Goal: Task Accomplishment & Management: Use online tool/utility

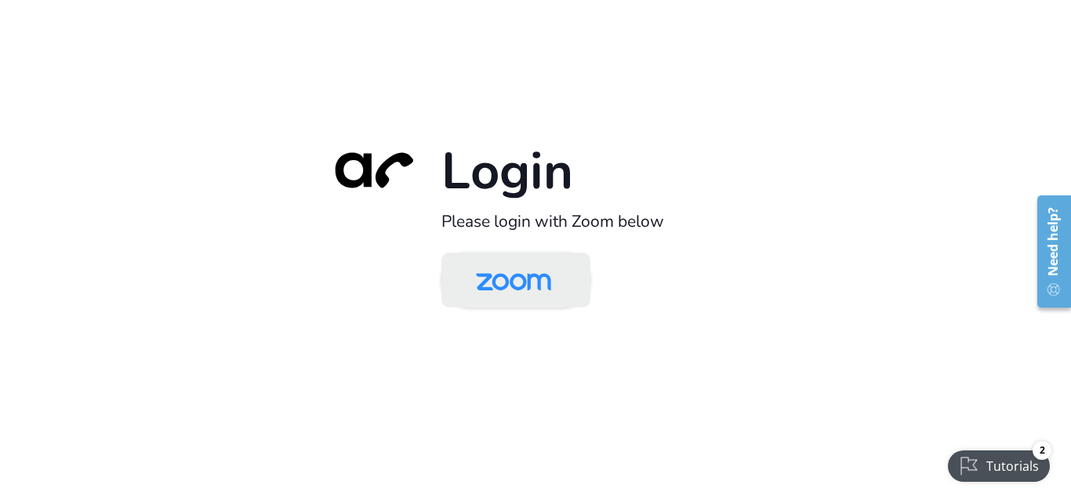
click at [500, 289] on img at bounding box center [513, 281] width 108 height 51
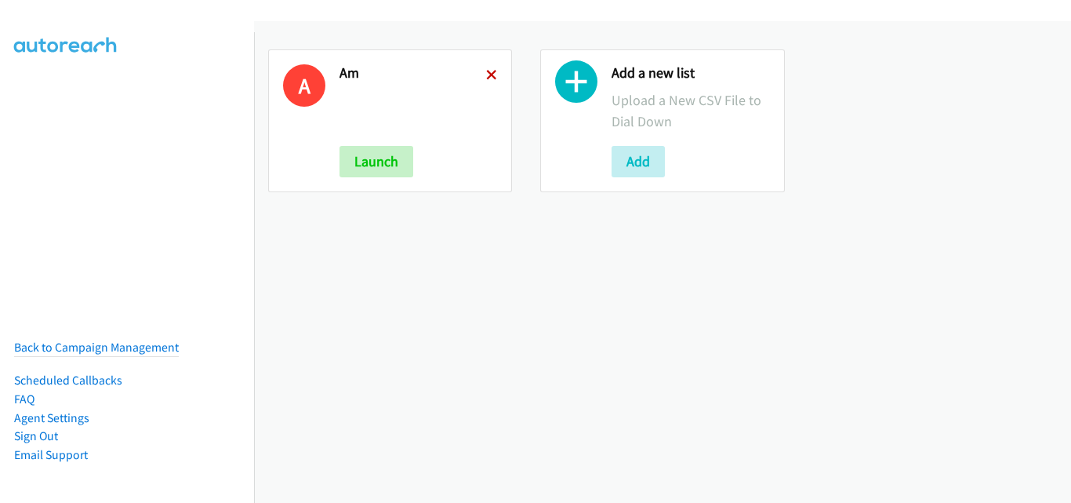
click at [492, 71] on icon at bounding box center [491, 76] width 11 height 11
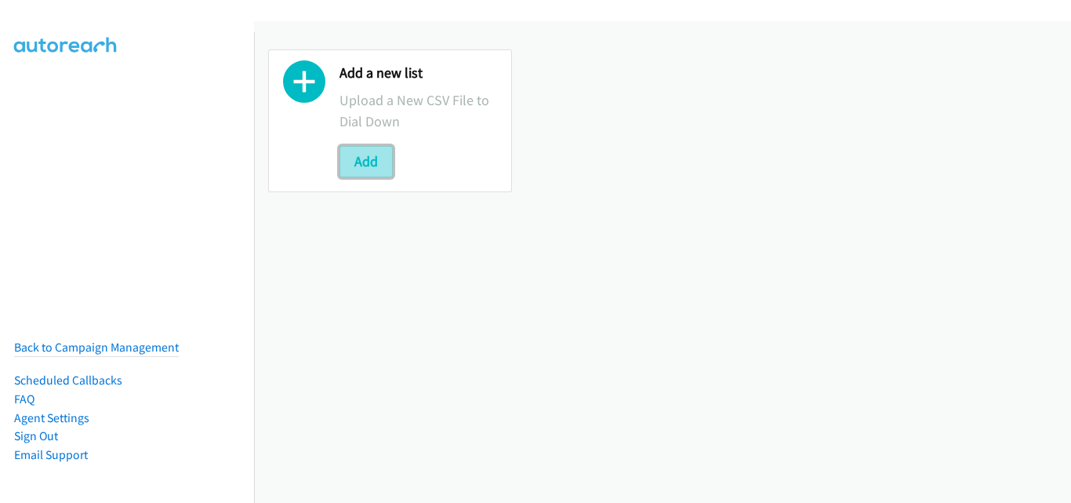
click at [363, 175] on button "Add" at bounding box center [365, 161] width 53 height 31
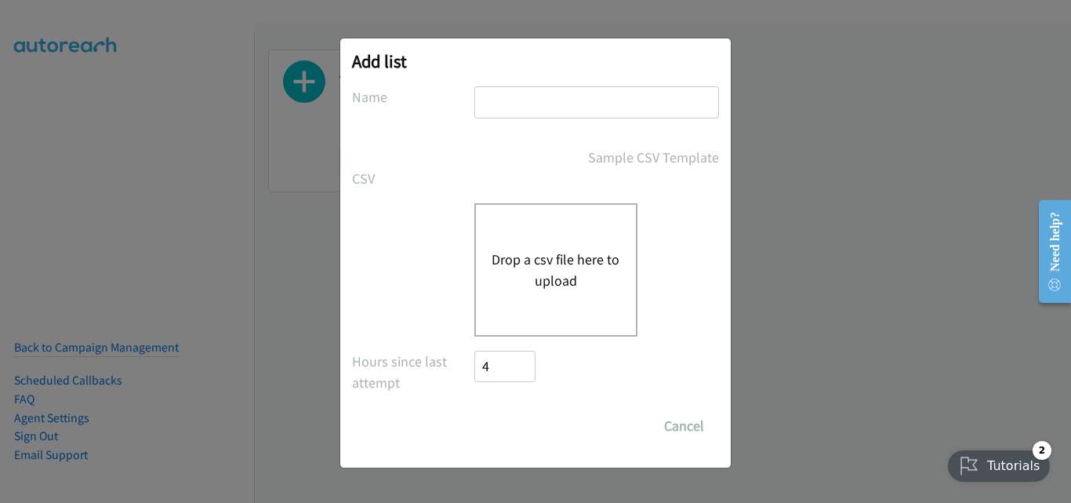
click at [552, 260] on button "Drop a csv file here to upload" at bounding box center [556, 270] width 129 height 42
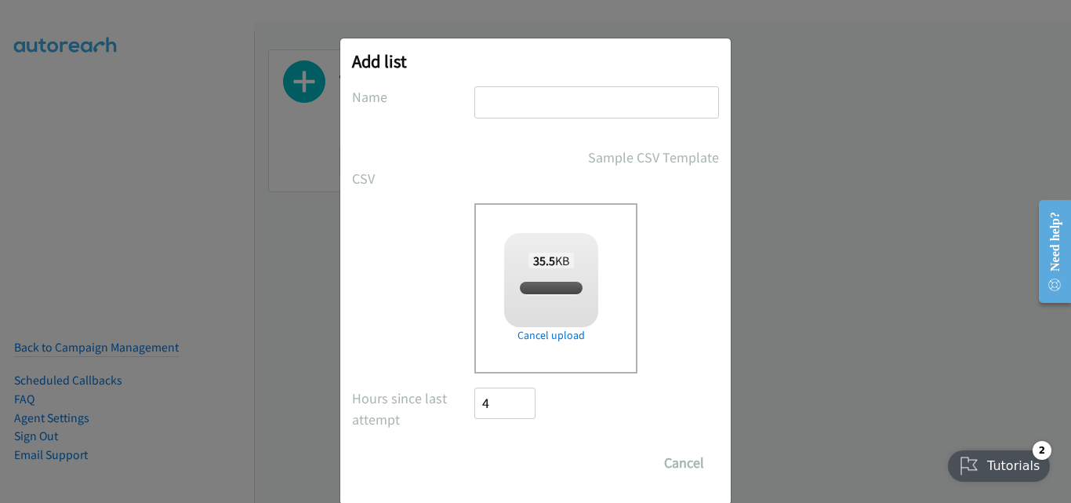
checkbox input "true"
click at [487, 89] on input "text" at bounding box center [596, 102] width 245 height 32
type input "OT"
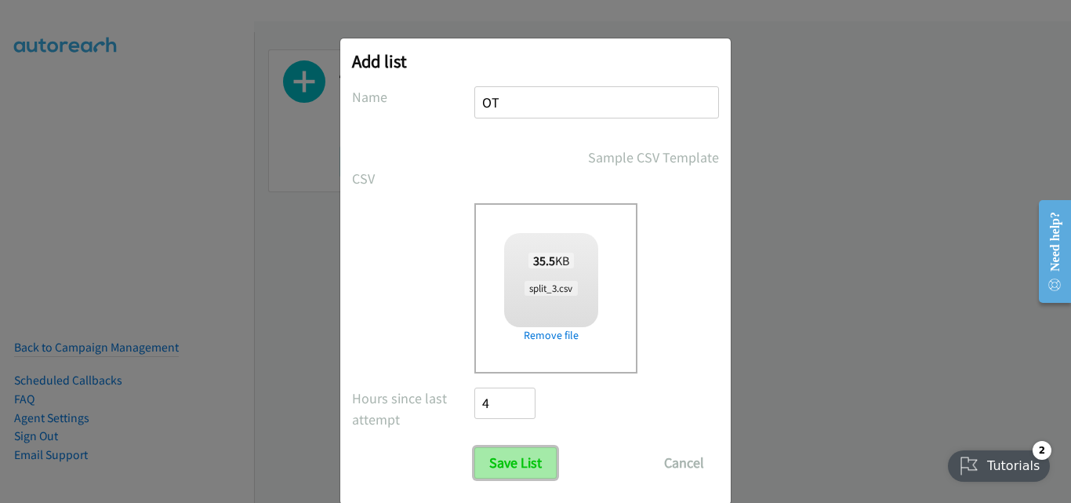
click at [521, 467] on input "Save List" at bounding box center [515, 462] width 82 height 31
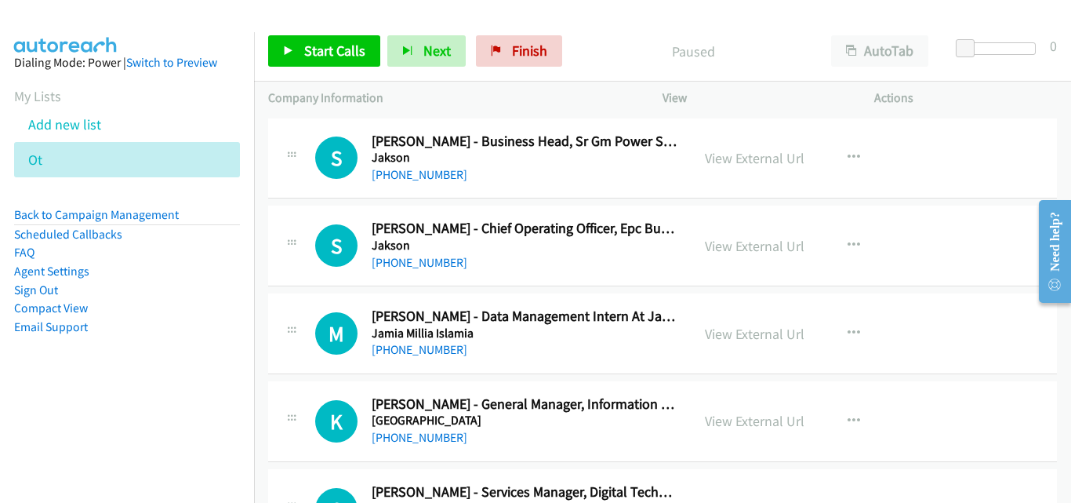
drag, startPoint x: 282, startPoint y: 220, endPoint x: 294, endPoint y: 206, distance: 17.8
click at [282, 220] on div at bounding box center [291, 241] width 19 height 42
click at [328, 274] on div "S Callback Scheduled [PERSON_NAME] - Chief Operating Officer, Epc Business [PER…" at bounding box center [662, 245] width 789 height 81
click at [746, 159] on link "View External Url" at bounding box center [755, 158] width 100 height 18
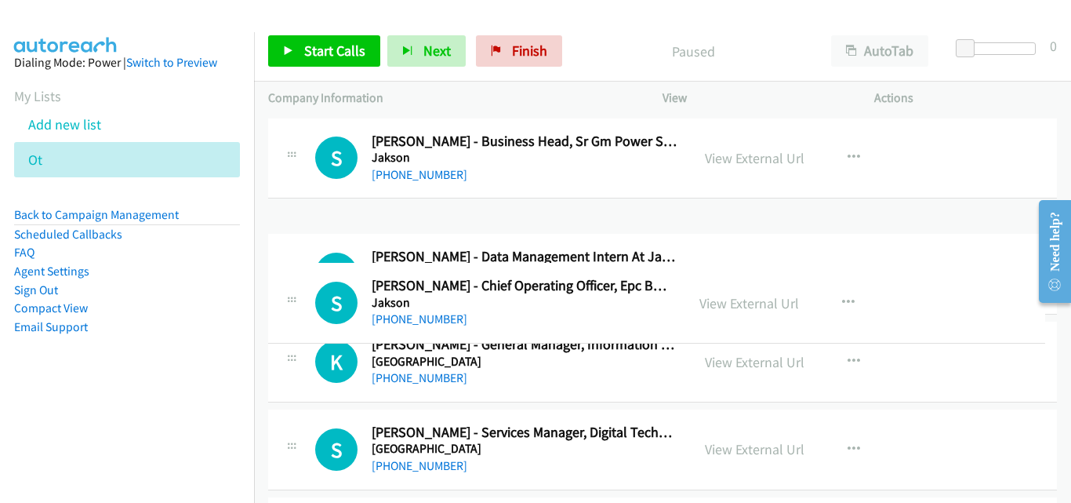
drag, startPoint x: 630, startPoint y: 244, endPoint x: 637, endPoint y: 301, distance: 57.6
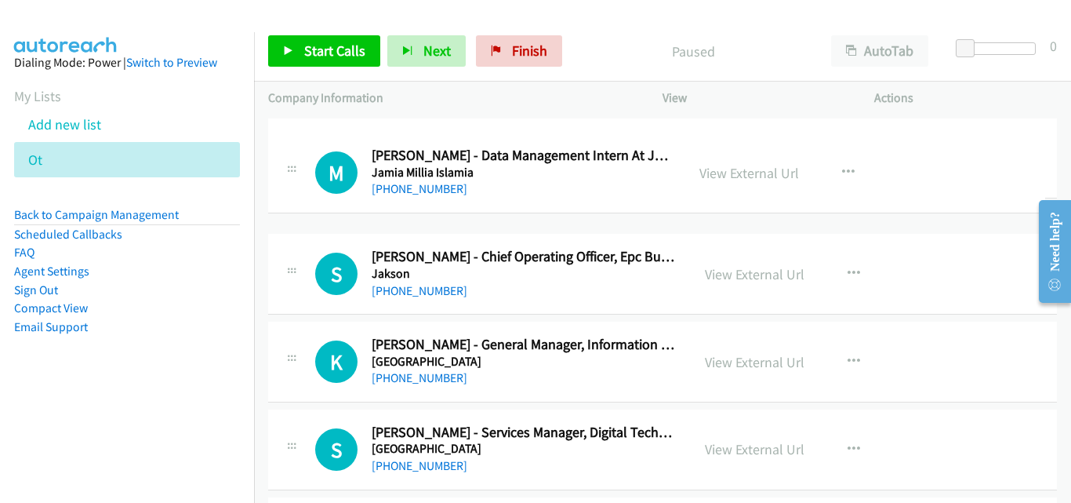
drag, startPoint x: 590, startPoint y: 337, endPoint x: 592, endPoint y: 176, distance: 160.7
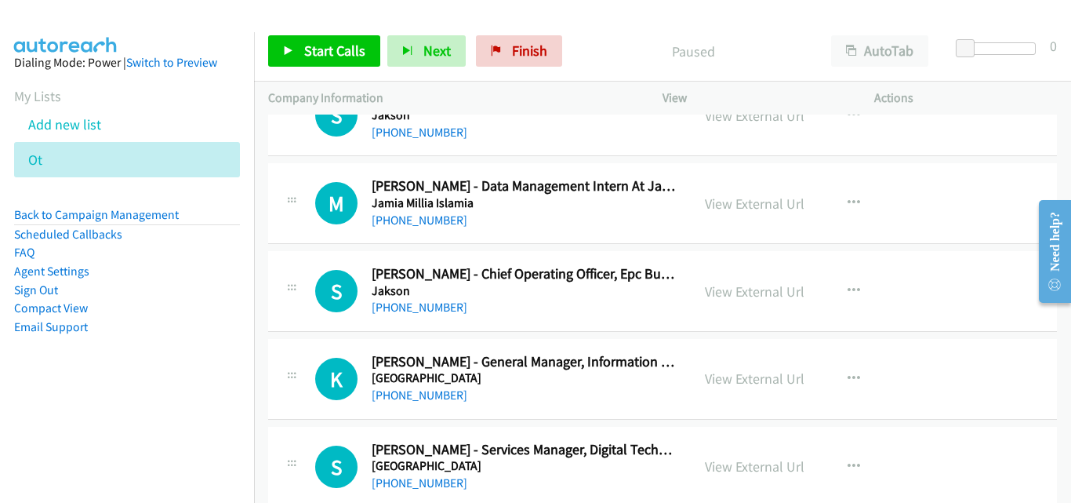
scroll to position [78, 0]
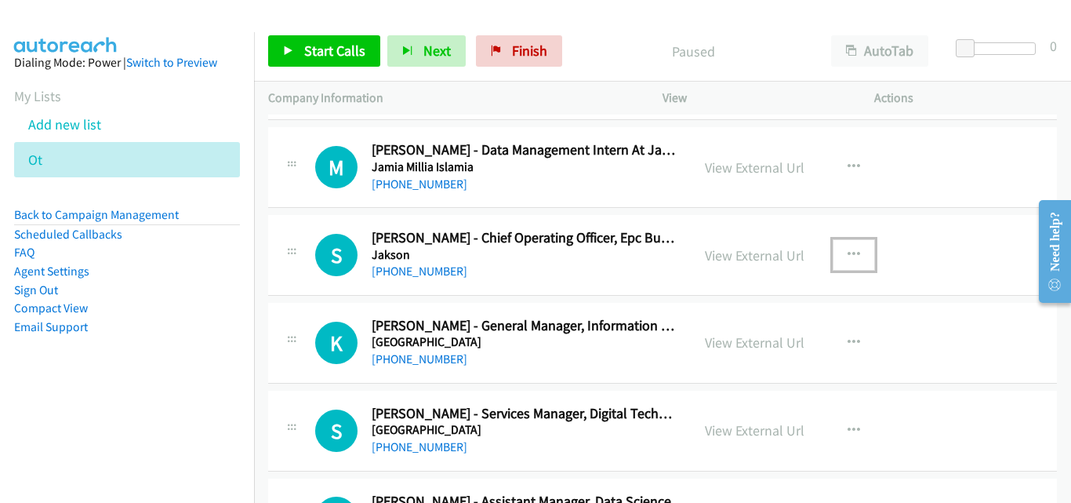
click at [848, 250] on icon "button" at bounding box center [854, 255] width 13 height 13
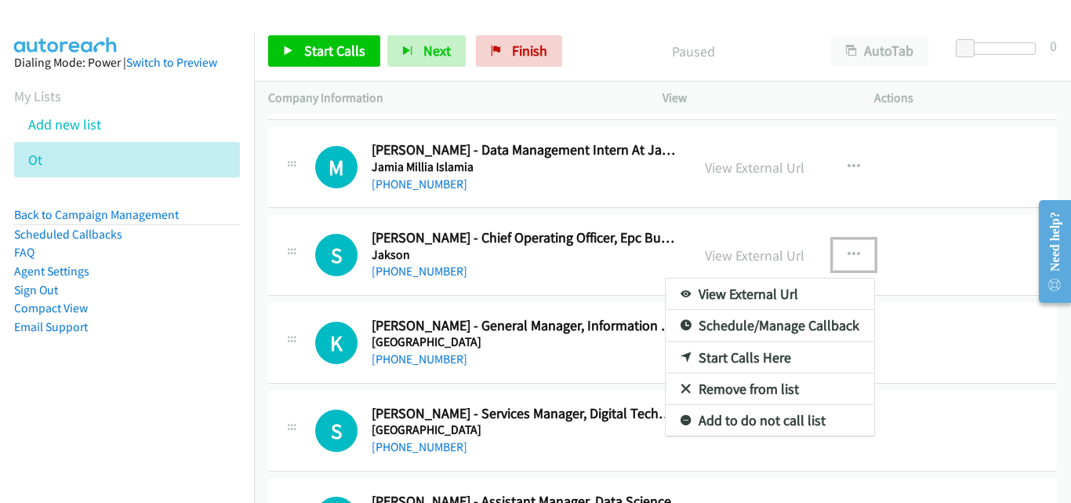
click at [858, 53] on div at bounding box center [535, 251] width 1071 height 503
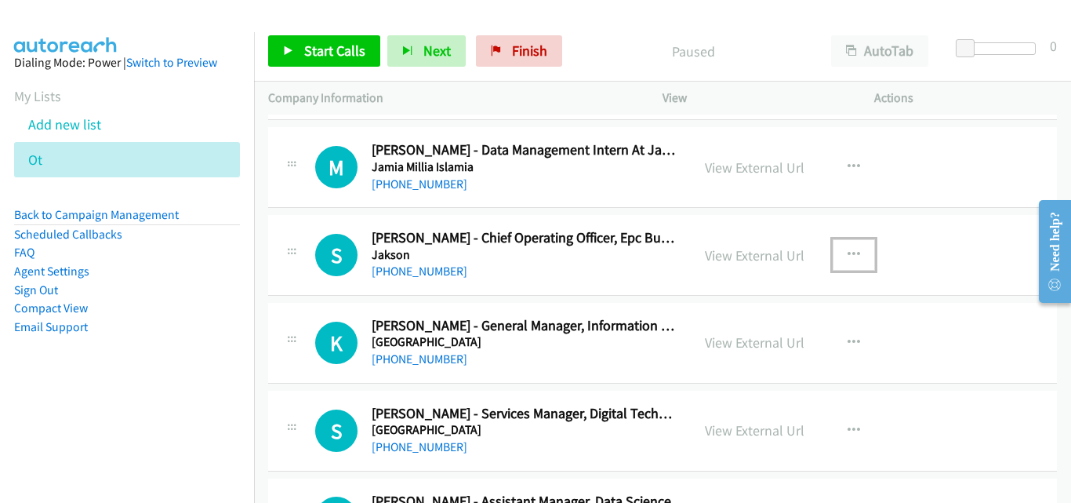
click at [851, 251] on icon "button" at bounding box center [854, 255] width 13 height 13
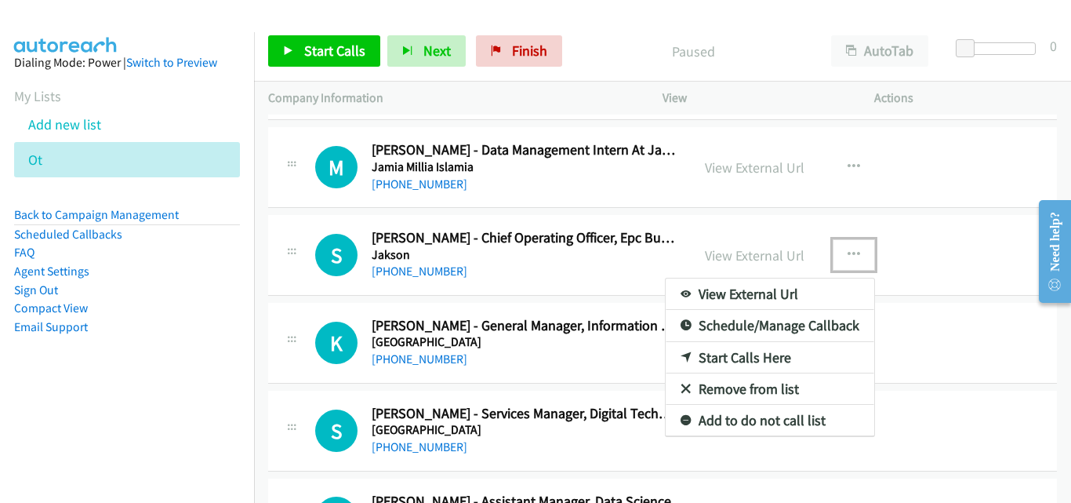
click at [777, 358] on link "Start Calls Here" at bounding box center [770, 357] width 209 height 31
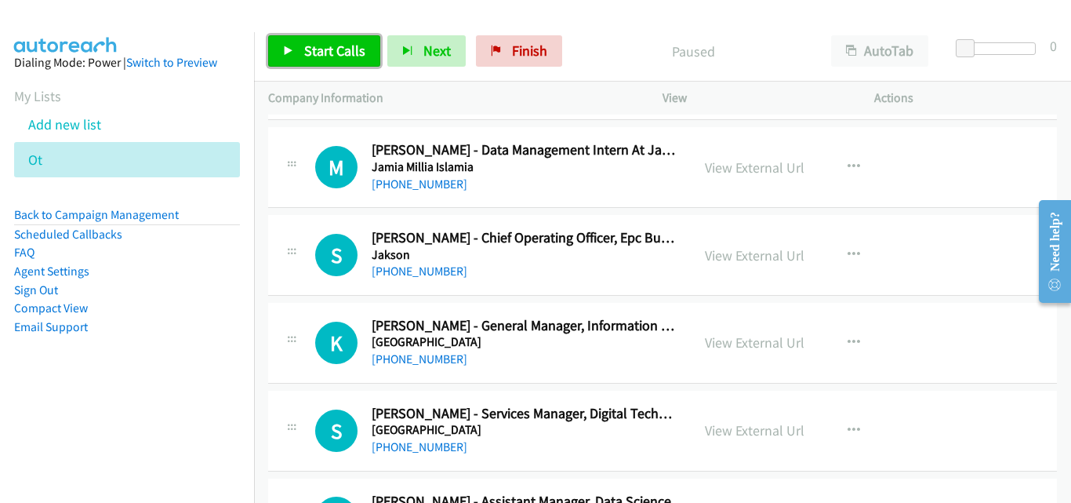
click at [347, 56] on span "Start Calls" at bounding box center [334, 51] width 61 height 18
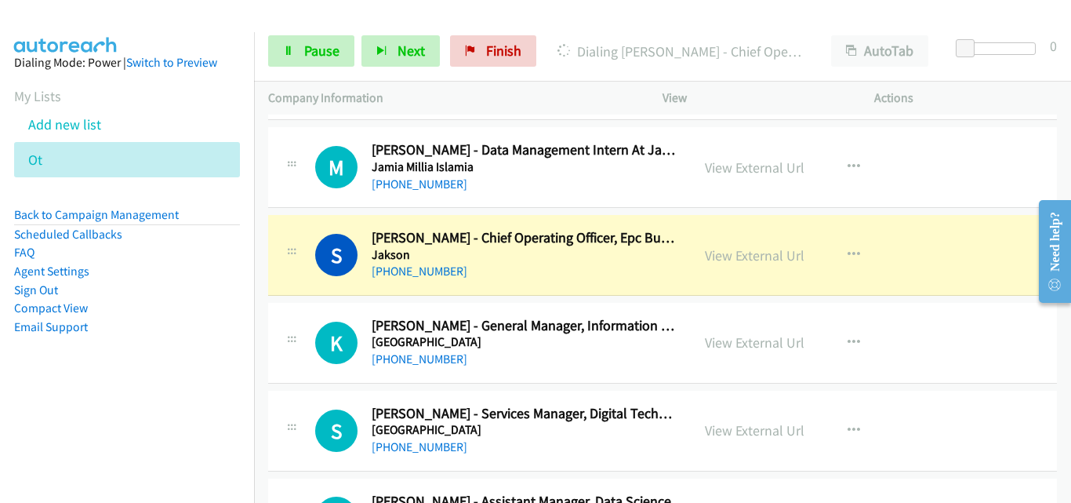
drag, startPoint x: 355, startPoint y: 304, endPoint x: 99, endPoint y: 336, distance: 258.4
click at [355, 304] on div "K Callback Scheduled [PERSON_NAME] - General Manager, Information Technology [G…" at bounding box center [662, 343] width 789 height 81
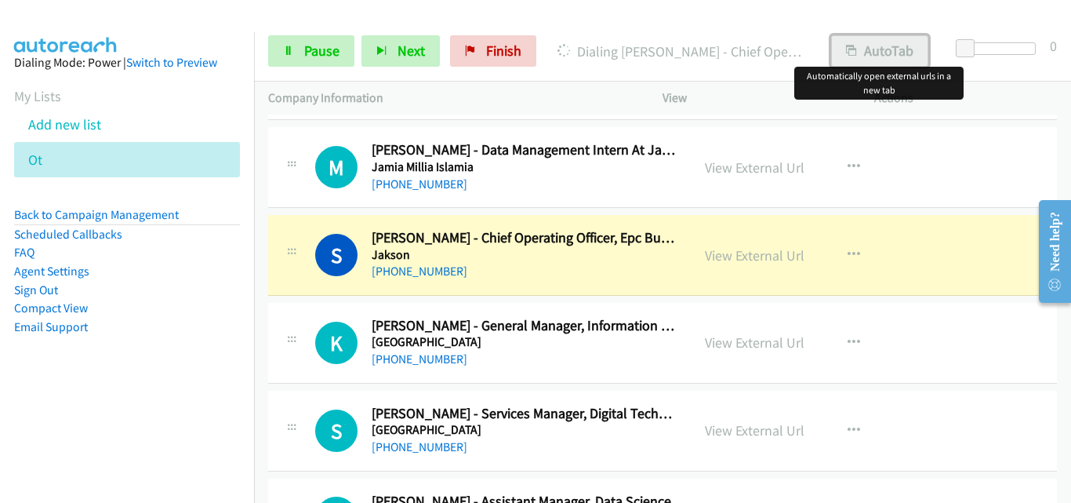
click at [889, 49] on button "AutoTab" at bounding box center [879, 50] width 97 height 31
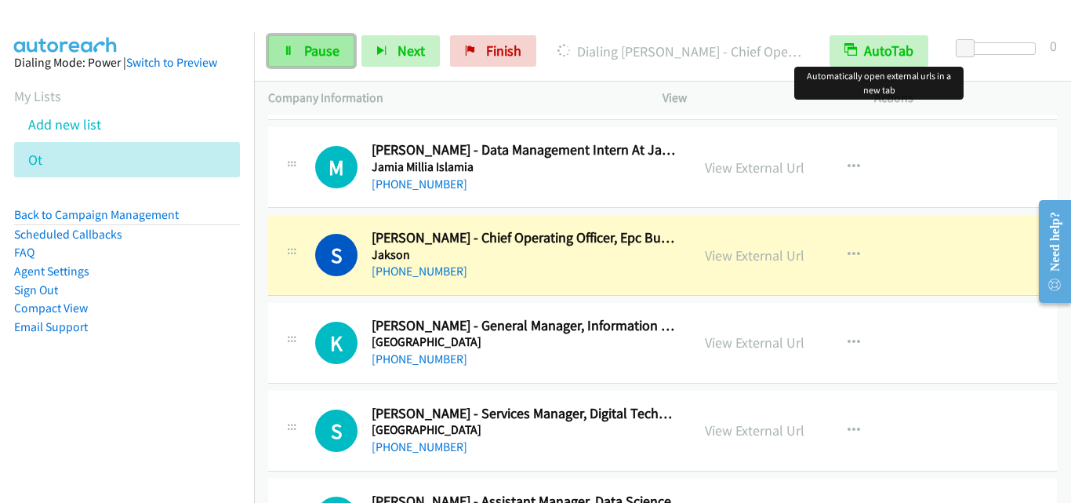
click at [301, 50] on link "Pause" at bounding box center [311, 50] width 86 height 31
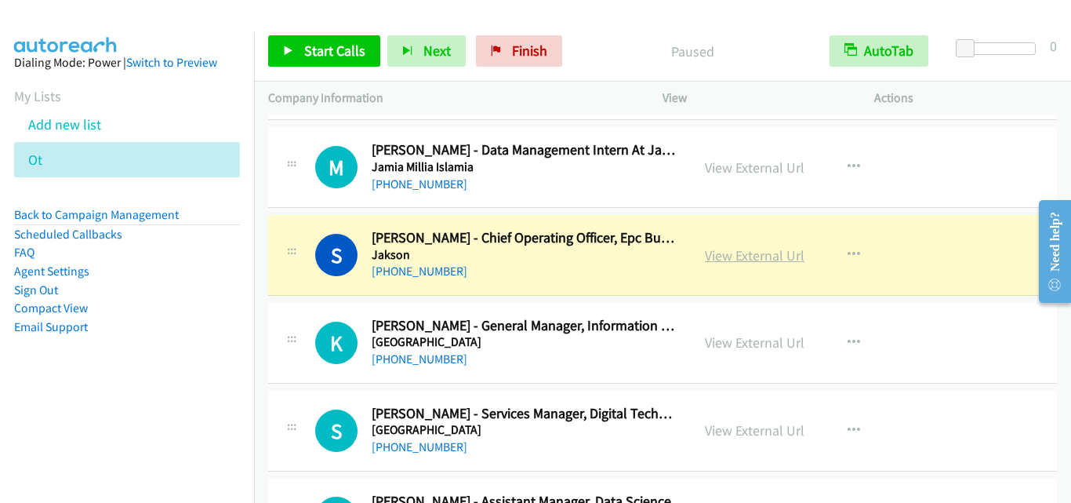
click at [732, 252] on link "View External Url" at bounding box center [755, 255] width 100 height 18
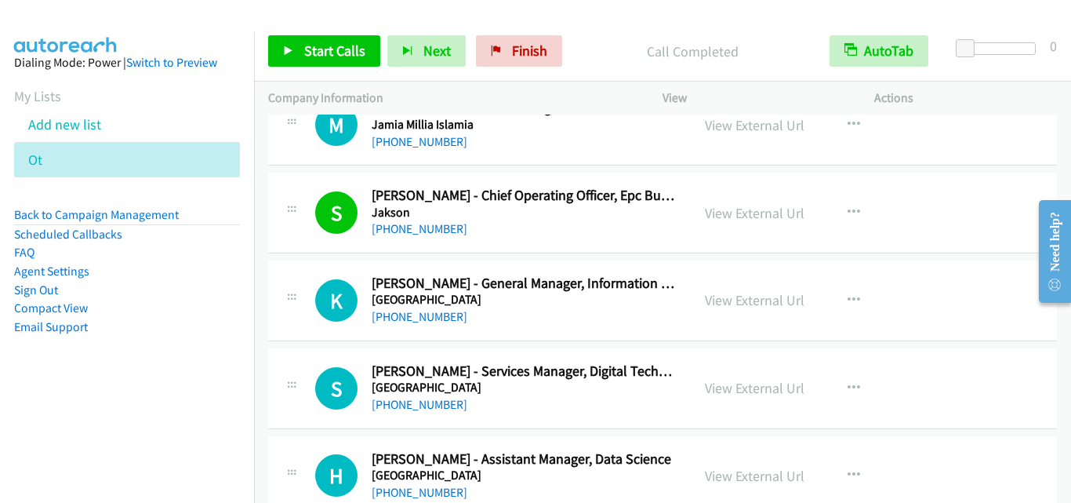
scroll to position [157, 0]
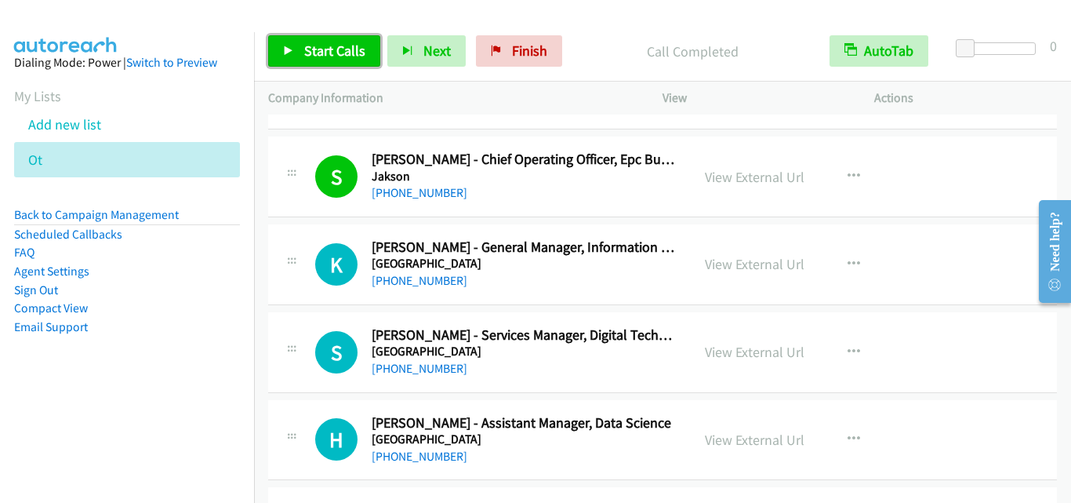
click at [285, 54] on icon at bounding box center [288, 51] width 11 height 11
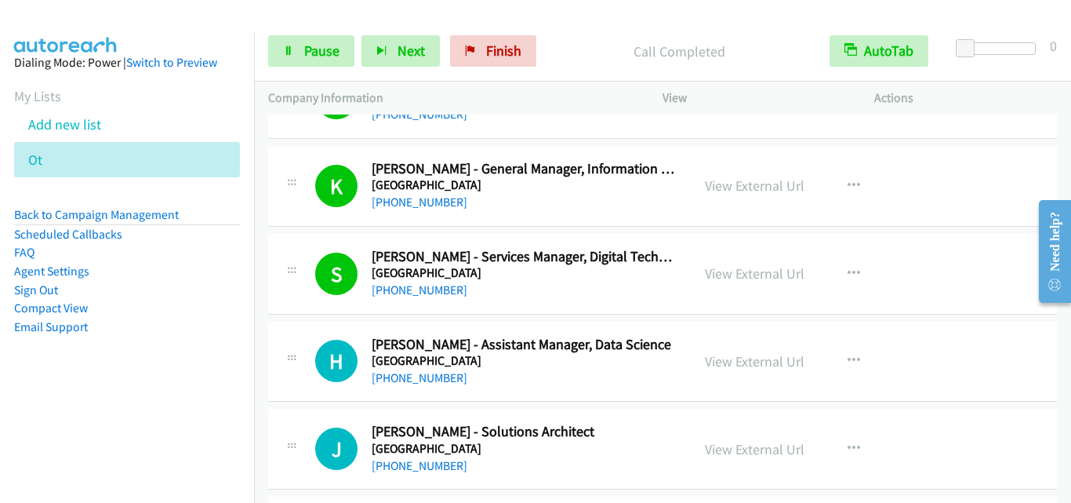
scroll to position [314, 0]
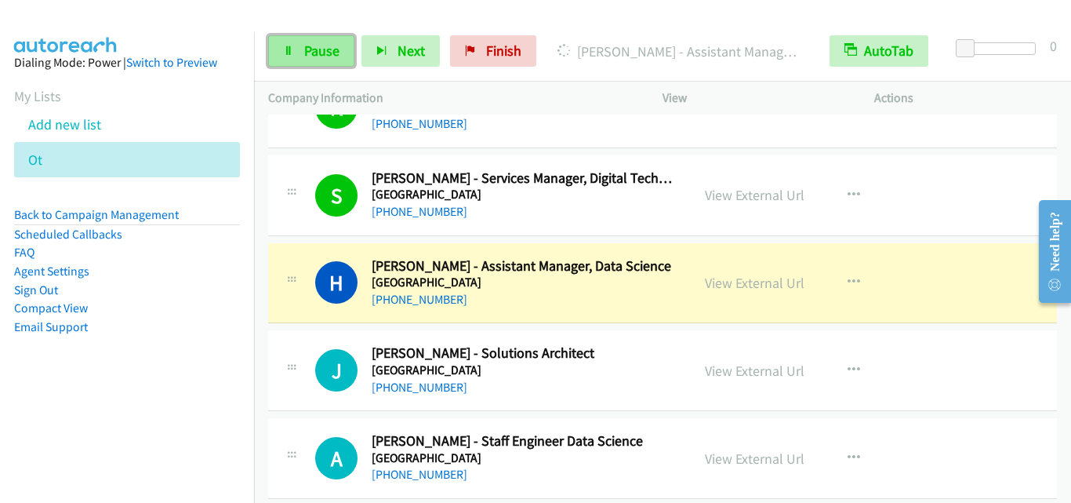
click at [314, 62] on link "Pause" at bounding box center [311, 50] width 86 height 31
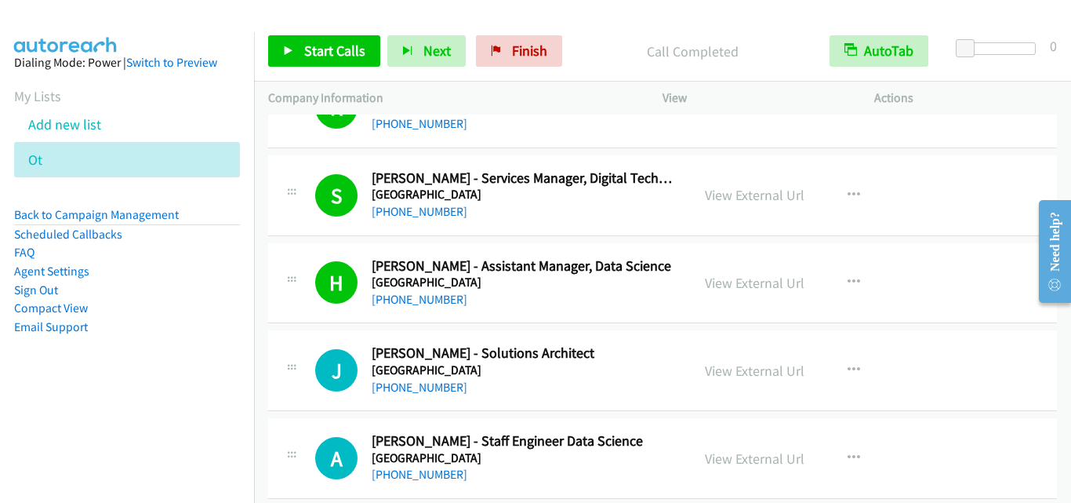
click at [284, 323] on div "H Callback Scheduled [PERSON_NAME] - Assistant Manager, Data Science [GEOGRAPHI…" at bounding box center [662, 283] width 789 height 81
click at [321, 40] on link "Start Calls" at bounding box center [324, 50] width 112 height 31
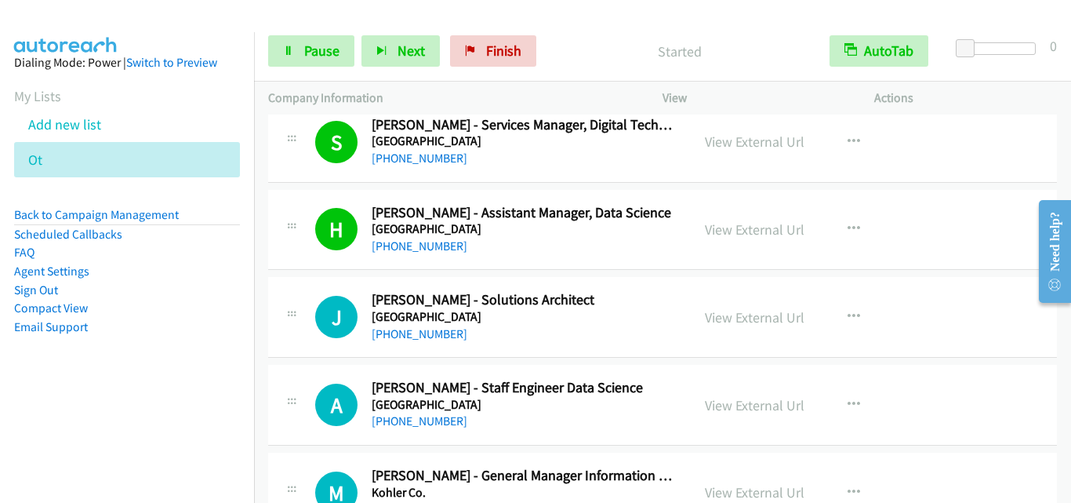
scroll to position [392, 0]
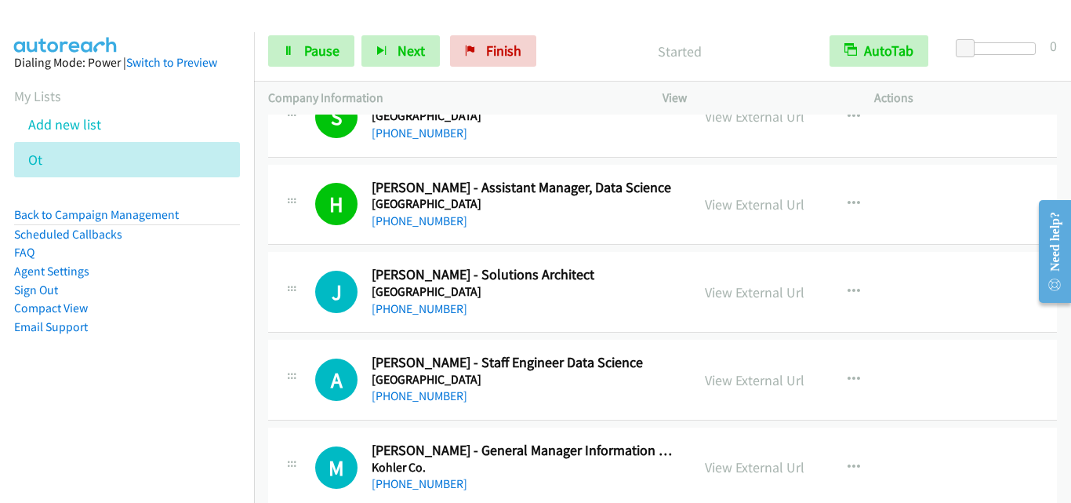
click at [267, 282] on td "J Callback Scheduled [PERSON_NAME] - Solutions Architect Kenvue [GEOGRAPHIC_DAT…" at bounding box center [662, 293] width 817 height 88
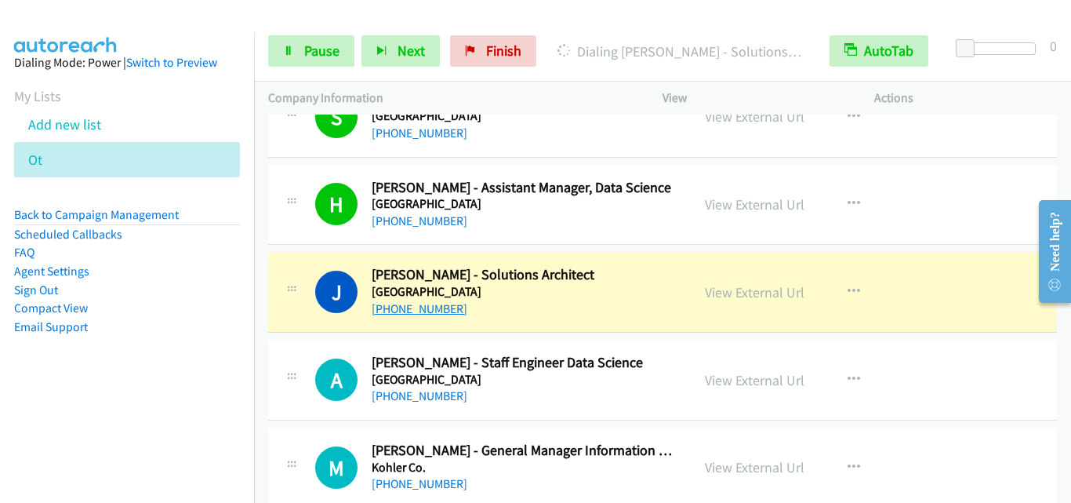
scroll to position [470, 0]
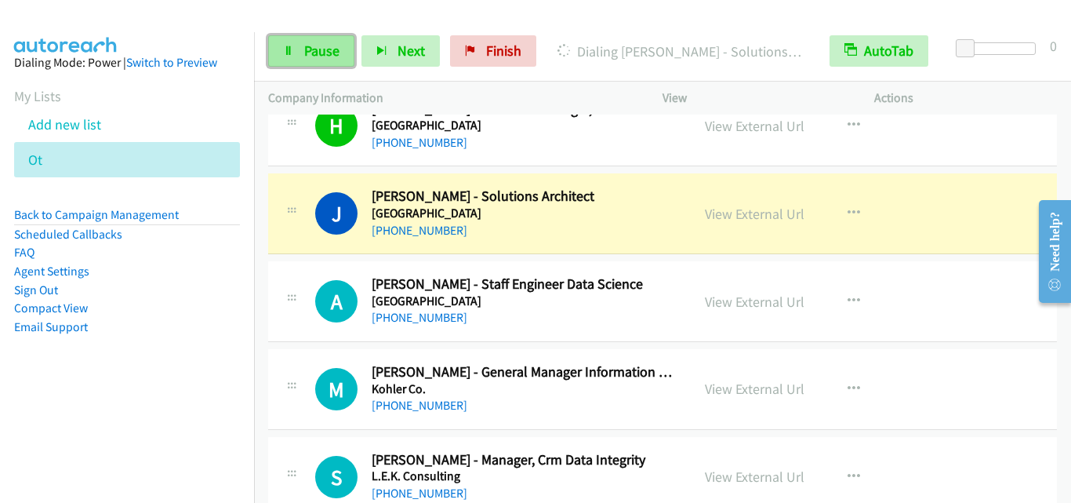
click at [329, 60] on link "Pause" at bounding box center [311, 50] width 86 height 31
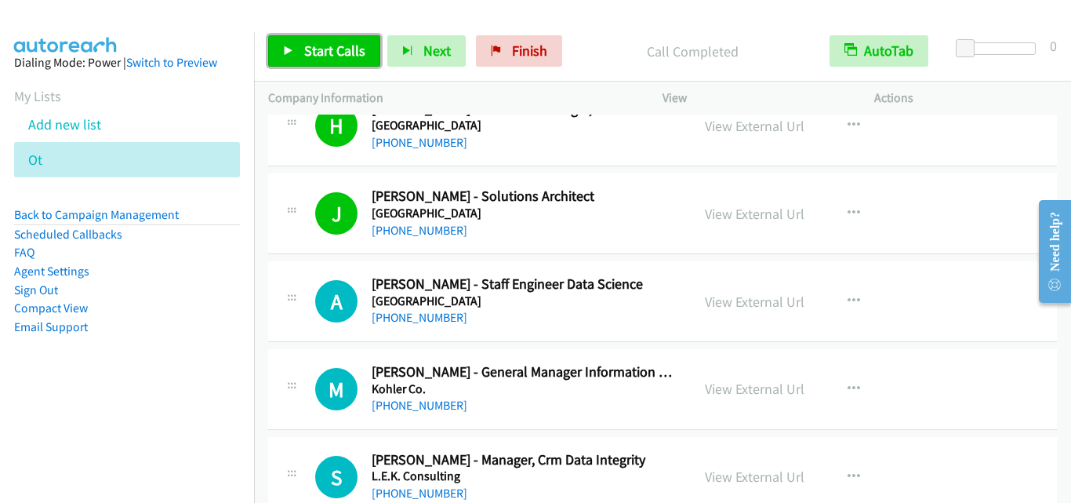
click at [318, 48] on span "Start Calls" at bounding box center [334, 51] width 61 height 18
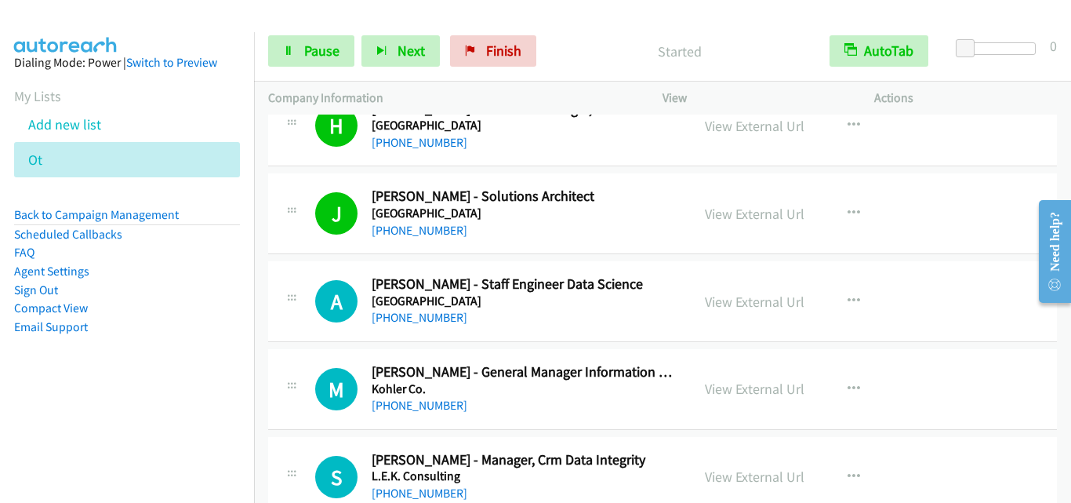
scroll to position [549, 0]
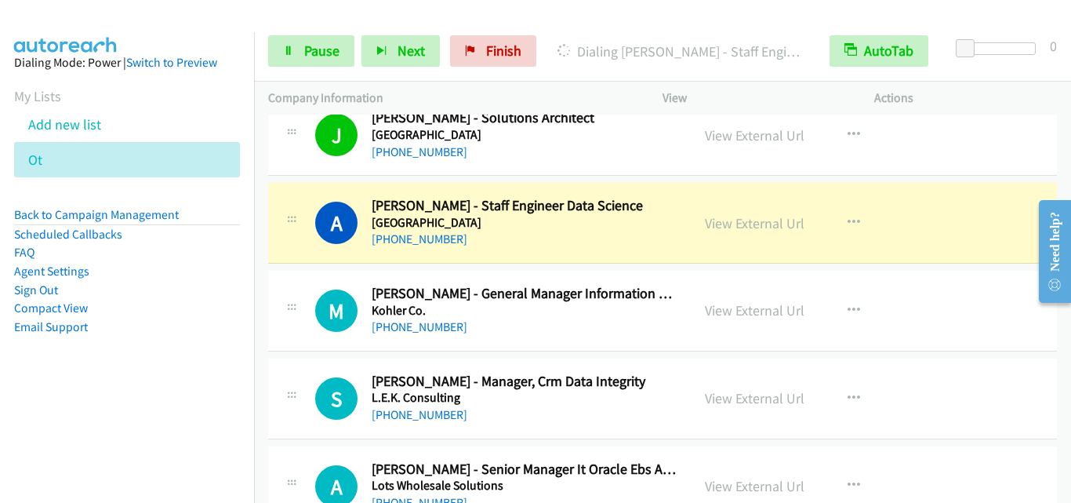
click at [309, 256] on div "A Callback Scheduled [PERSON_NAME] - Staff Engineer Data Science [GEOGRAPHIC_DA…" at bounding box center [662, 223] width 789 height 81
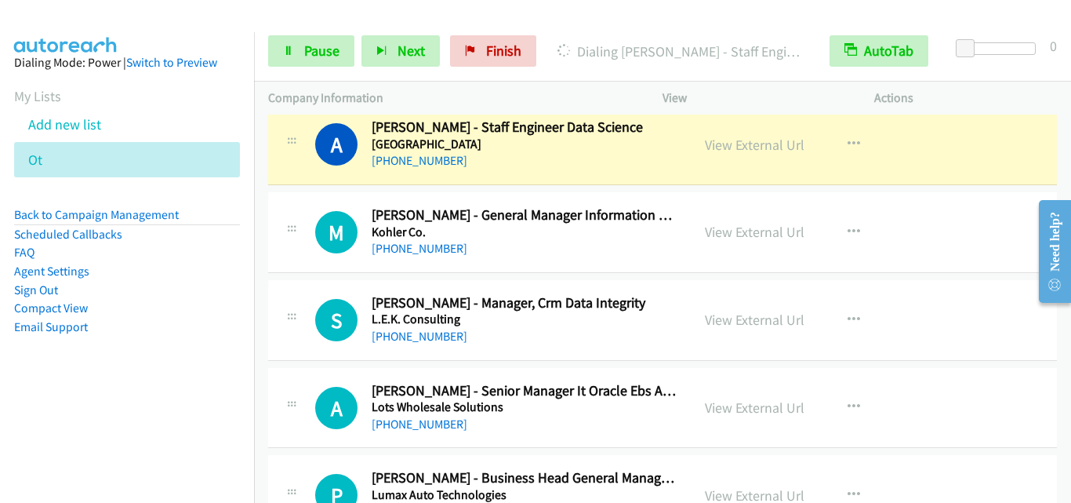
click at [288, 290] on div "S Callback Scheduled [PERSON_NAME] - Manager, Crm Data Integrity L.E.K. Consult…" at bounding box center [662, 320] width 789 height 81
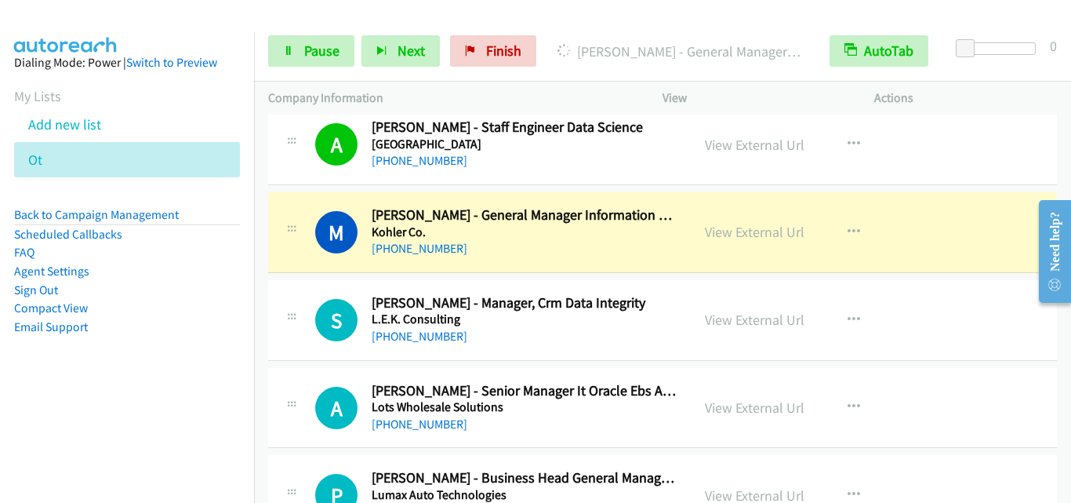
click at [307, 253] on div "M Callback Scheduled [PERSON_NAME] - General Manager Information Technology Koh…" at bounding box center [479, 232] width 394 height 52
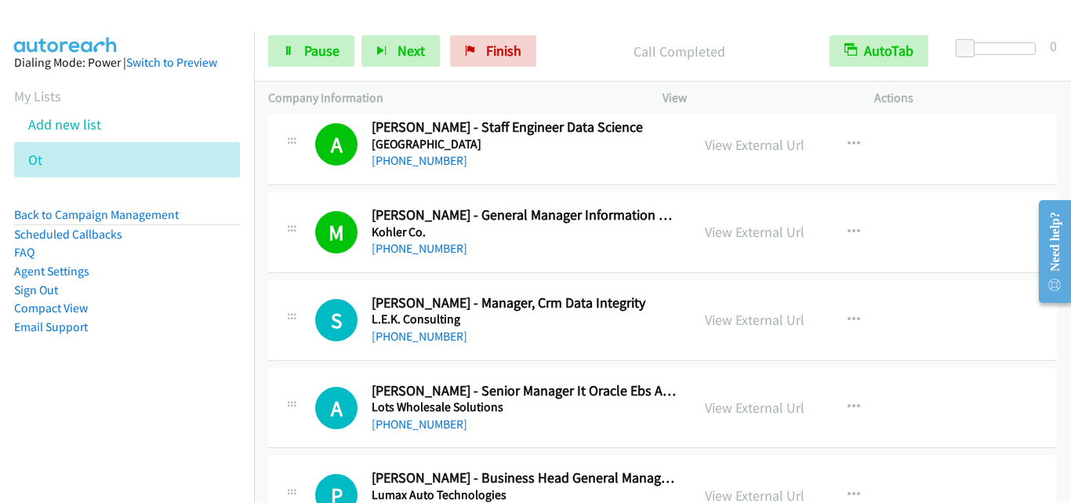
click at [307, 343] on div "S Callback Scheduled [PERSON_NAME] - Manager, Crm Data Integrity L.E.K. Consult…" at bounding box center [479, 320] width 394 height 52
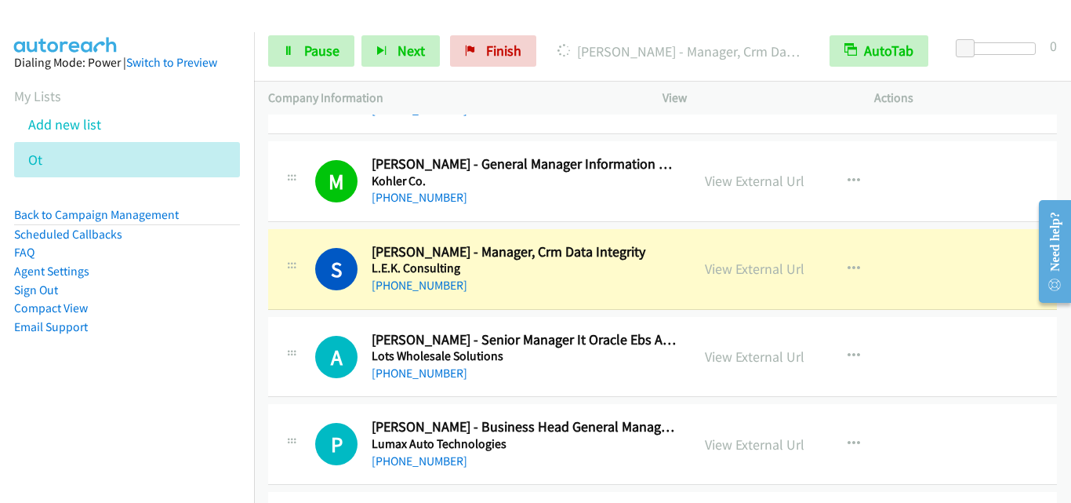
scroll to position [706, 0]
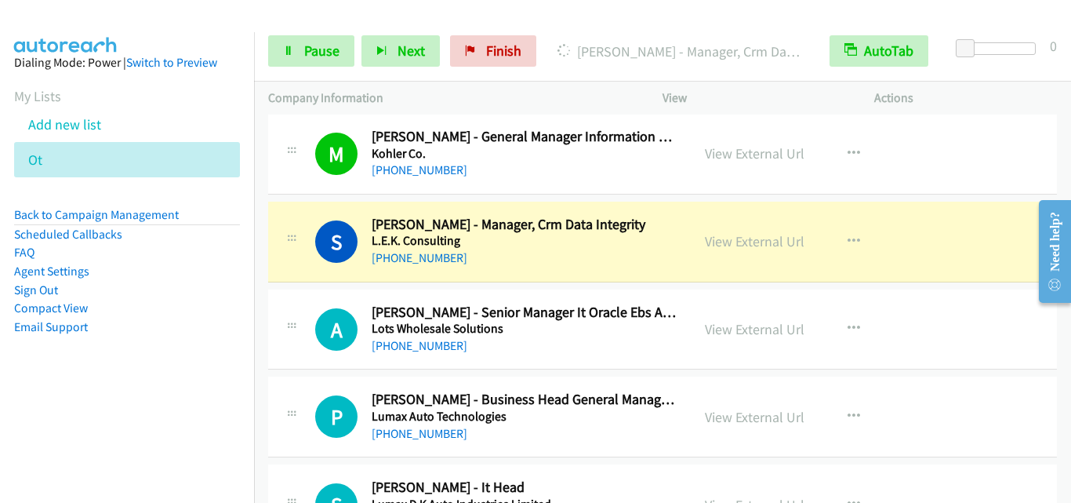
click at [310, 280] on div "S Callback Scheduled [PERSON_NAME] - Manager, Crm Data Integrity L.E.K. Consult…" at bounding box center [662, 241] width 789 height 81
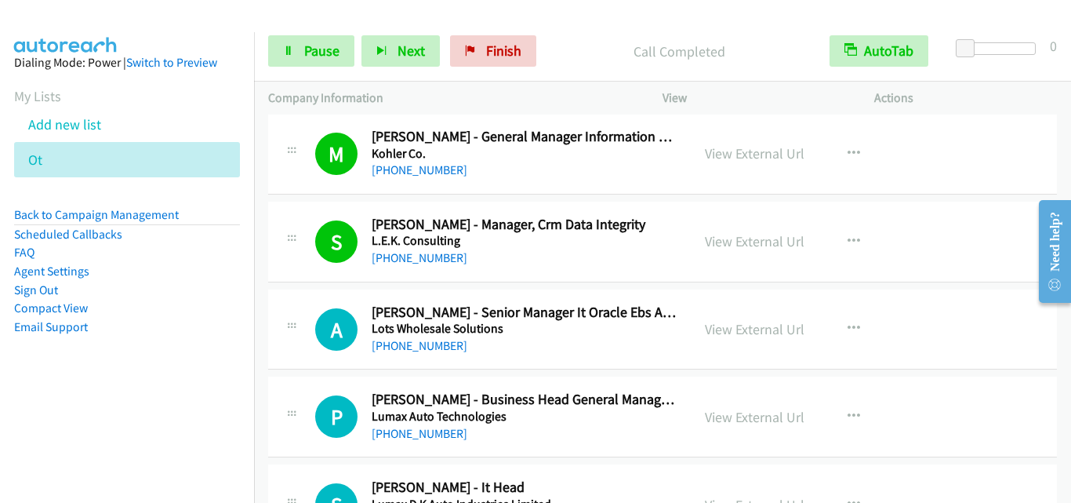
click at [336, 293] on div "A Callback Scheduled [PERSON_NAME] - Senior Manager It Oracle Ebs Application L…" at bounding box center [662, 329] width 789 height 81
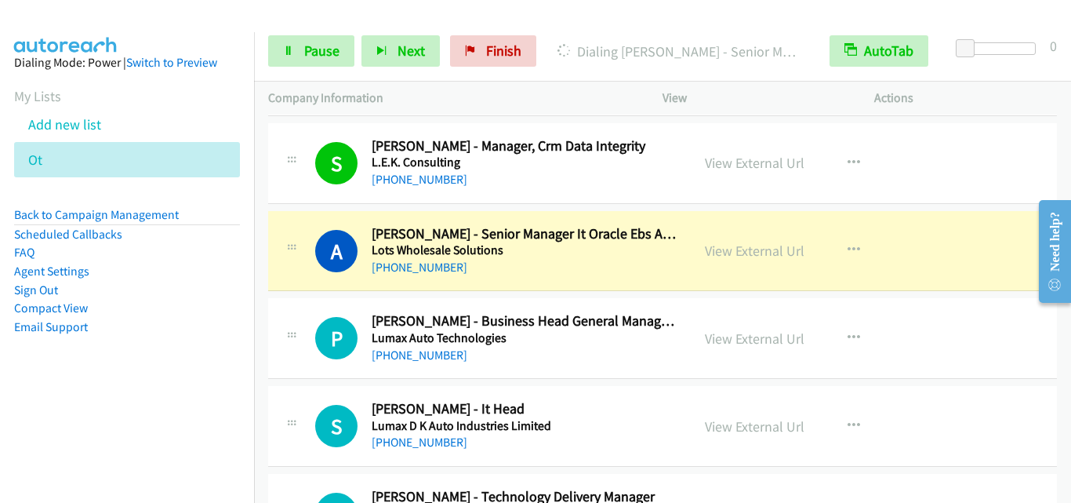
click at [332, 297] on td "P Callback Scheduled [PERSON_NAME] - Business Head General Manager At Lumax Aut…" at bounding box center [662, 339] width 817 height 88
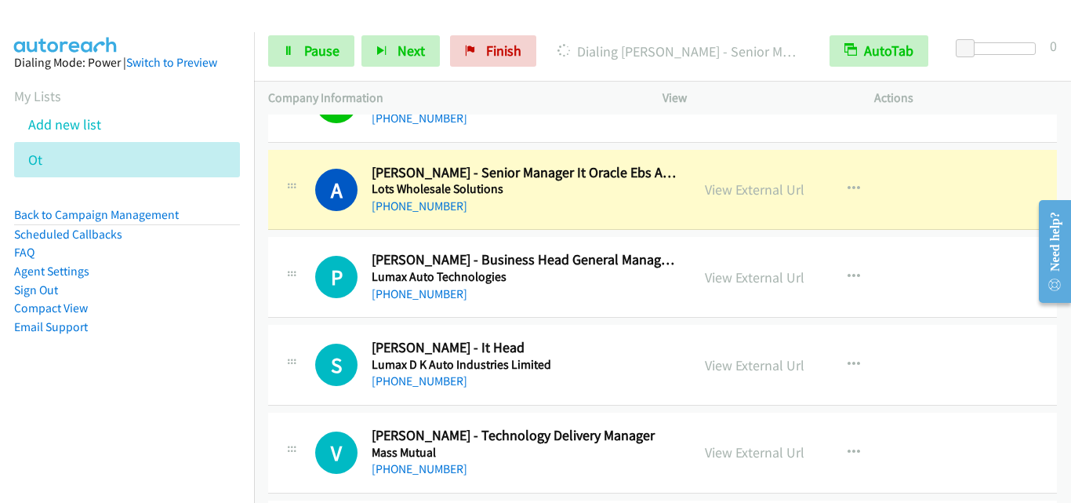
scroll to position [862, 0]
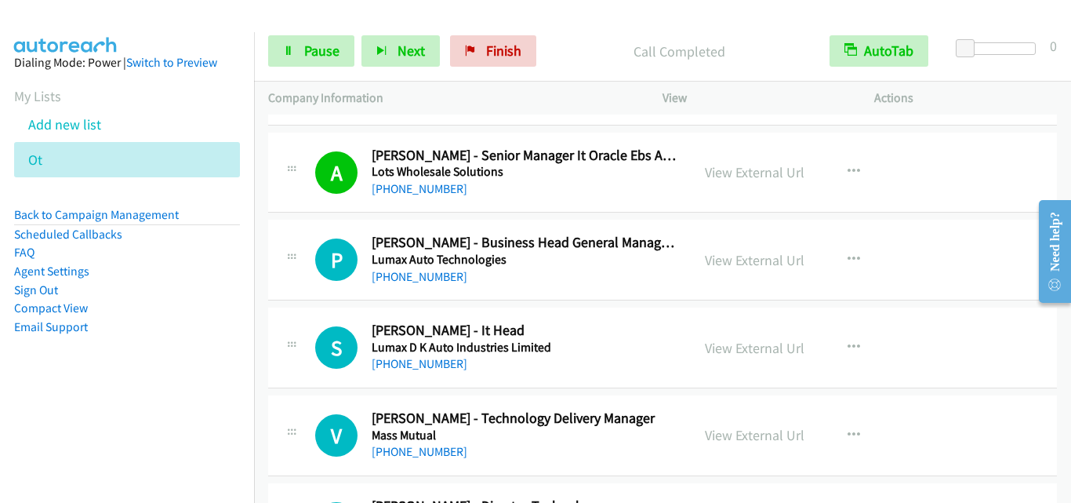
click at [338, 311] on div "S Callback Scheduled [PERSON_NAME] - It Head Lumax D K Auto Industries Limited …" at bounding box center [662, 347] width 789 height 81
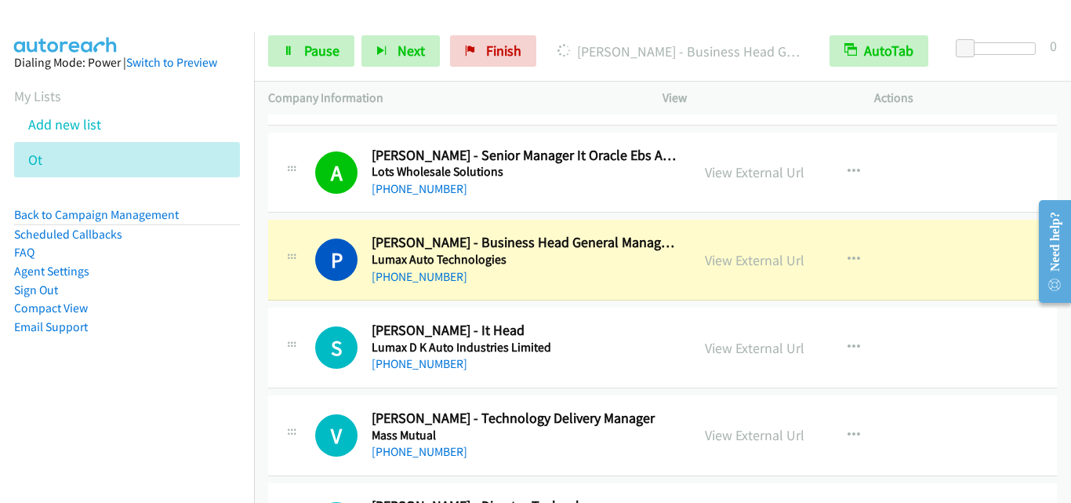
click at [295, 299] on div "P Callback Scheduled [PERSON_NAME] - Business Head General Manager At Lumax Aut…" at bounding box center [662, 260] width 789 height 81
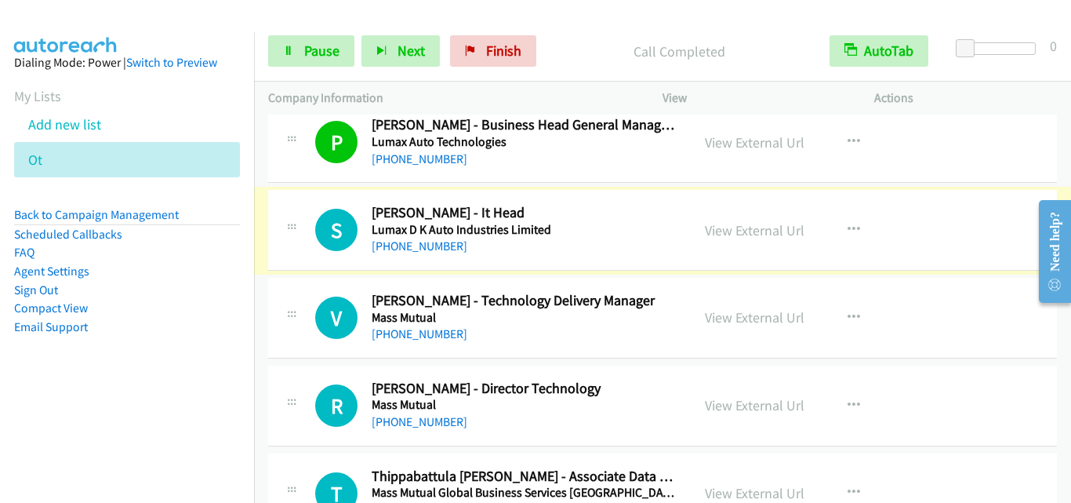
scroll to position [1019, 0]
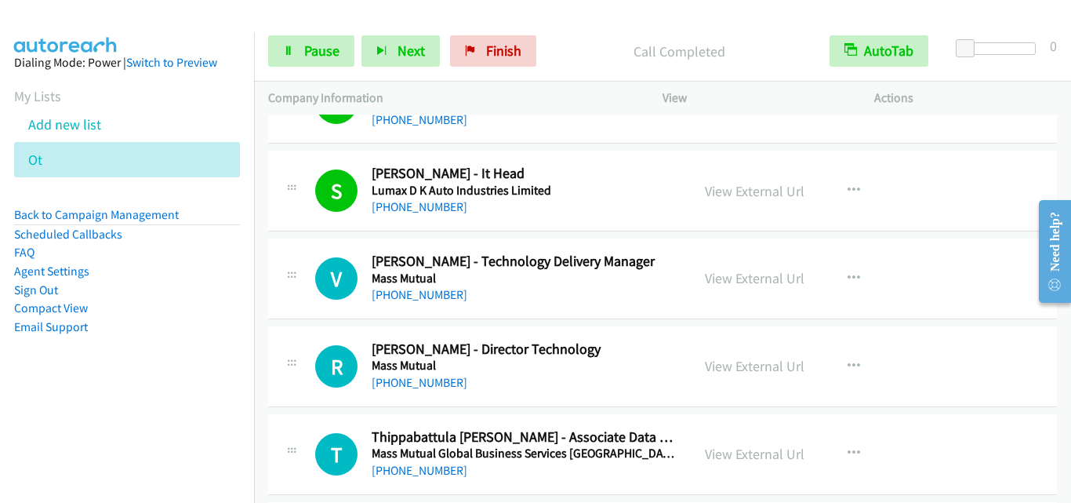
click at [299, 266] on div at bounding box center [291, 273] width 19 height 42
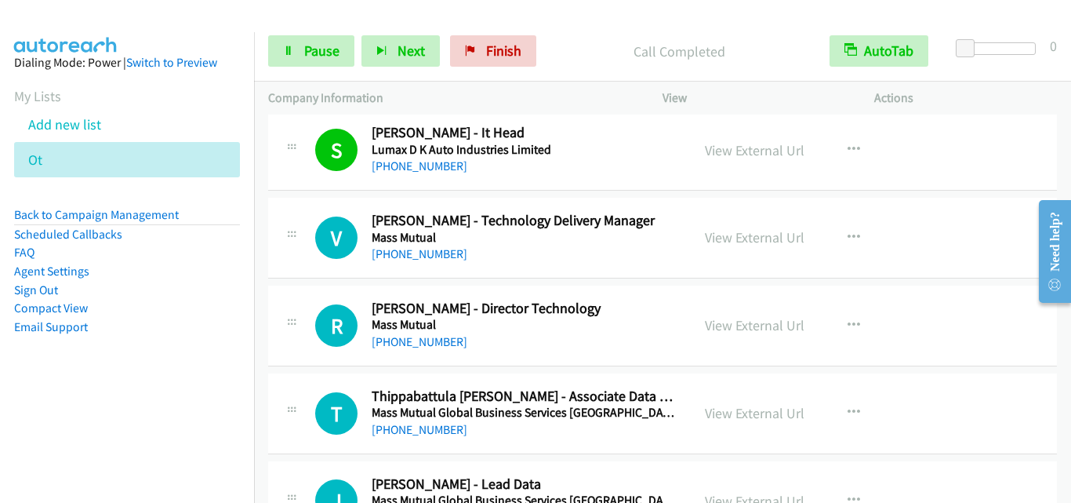
scroll to position [1098, 0]
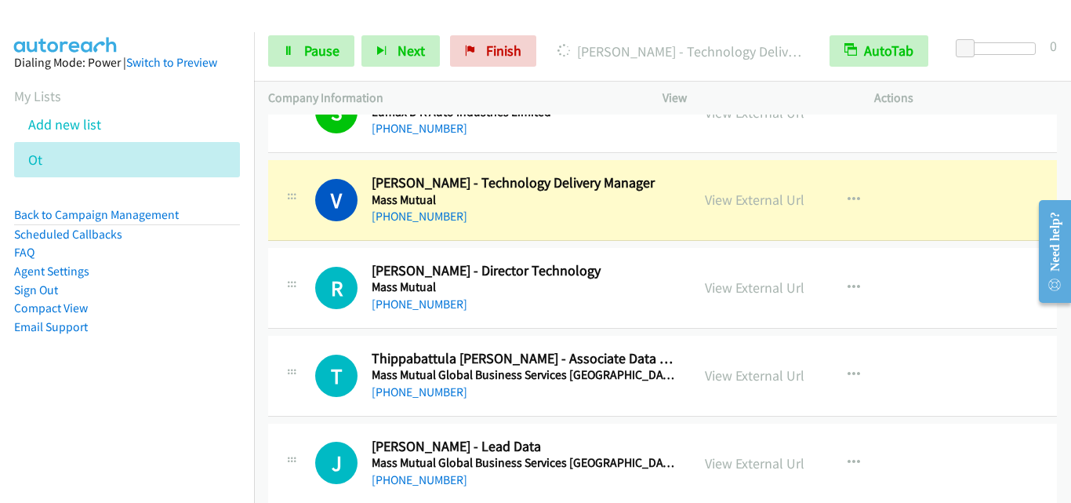
click at [227, 292] on li "Sign Out" at bounding box center [127, 290] width 226 height 19
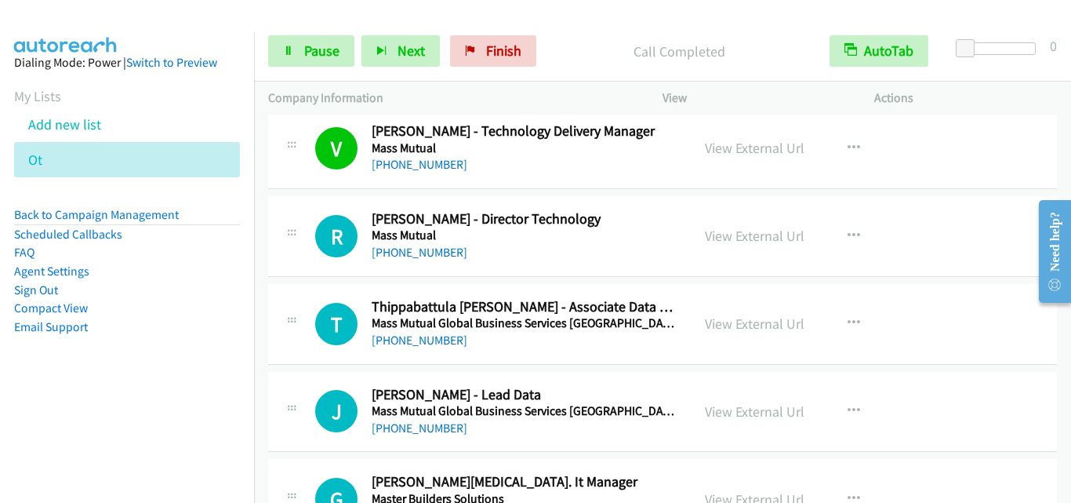
scroll to position [1176, 0]
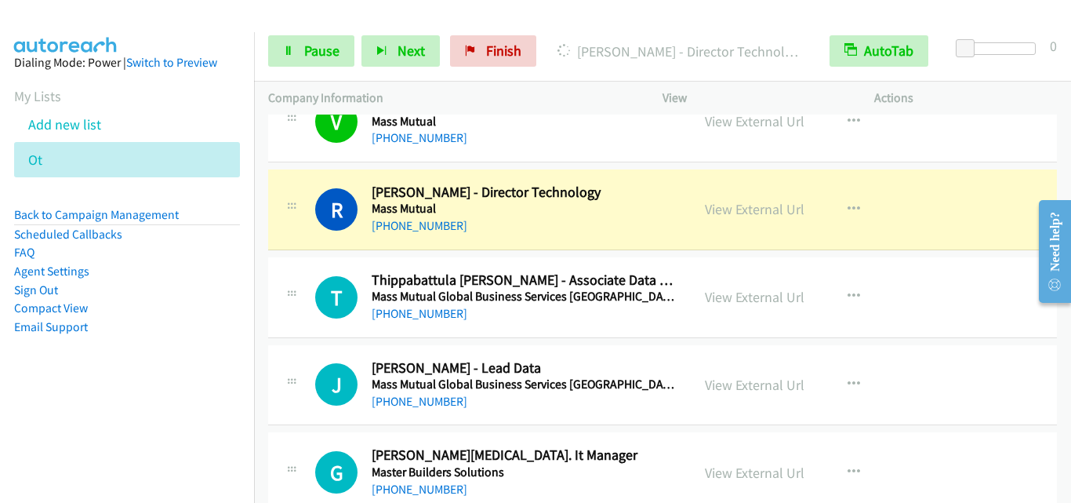
click at [308, 261] on div "T Callback Scheduled Thippabattula [PERSON_NAME] - Associate Data Engineer Mass…" at bounding box center [662, 297] width 789 height 81
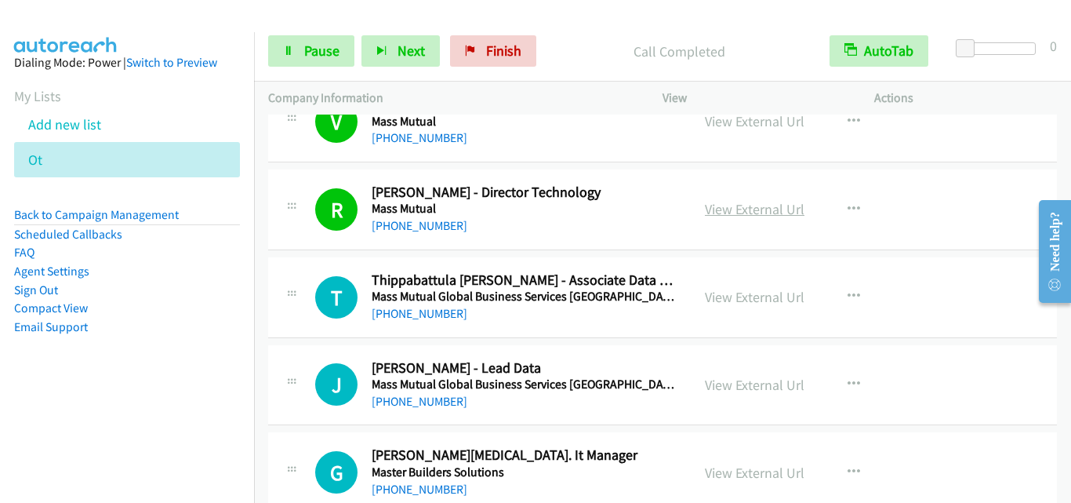
click at [728, 206] on link "View External Url" at bounding box center [755, 209] width 100 height 18
click at [289, 41] on link "Pause" at bounding box center [311, 50] width 86 height 31
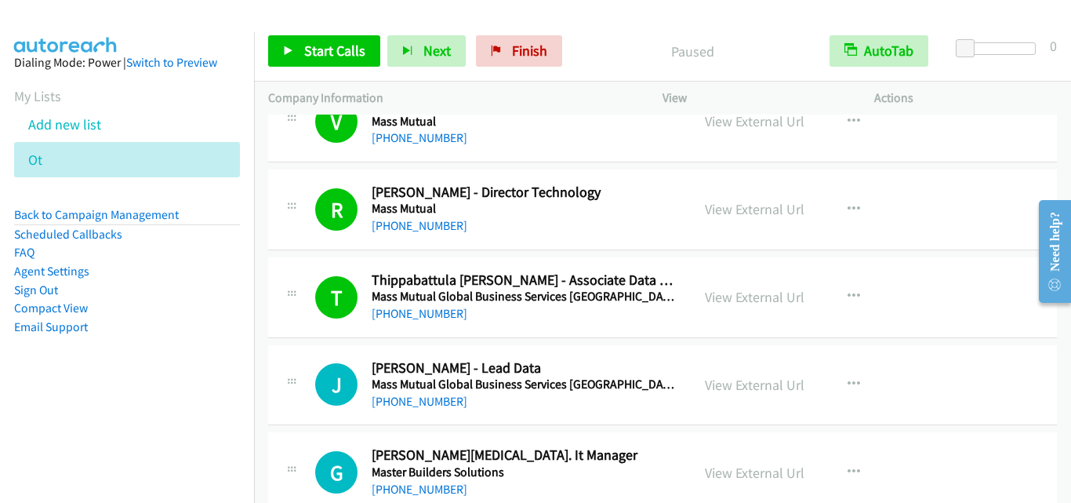
click at [314, 325] on div "T Callback Scheduled Thippabattula [PERSON_NAME] - Associate Data Engineer Mass…" at bounding box center [662, 297] width 789 height 81
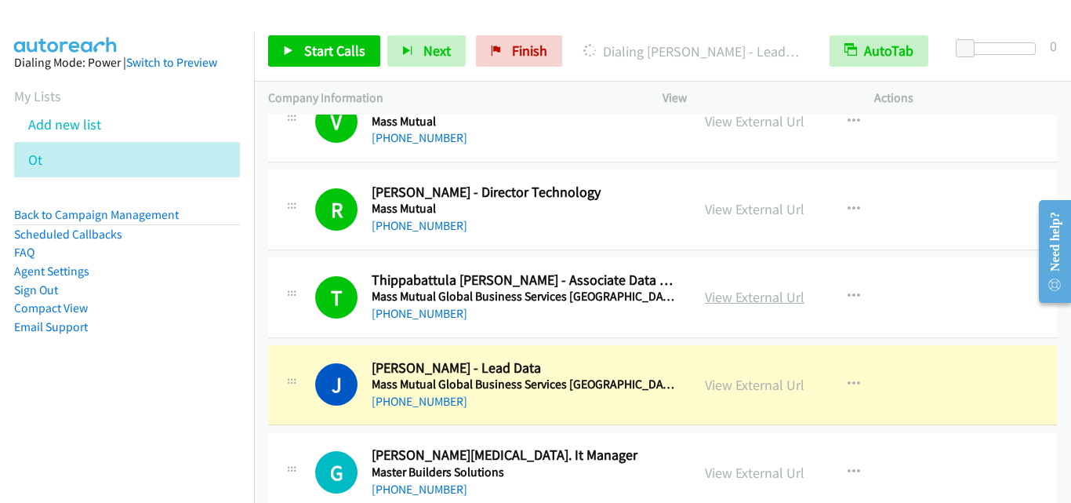
click at [761, 302] on link "View External Url" at bounding box center [755, 297] width 100 height 18
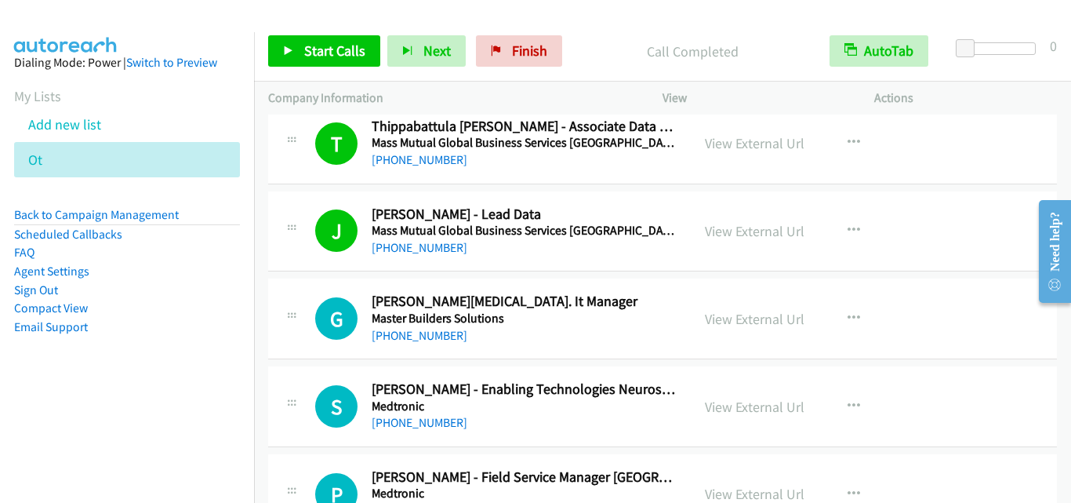
scroll to position [1333, 0]
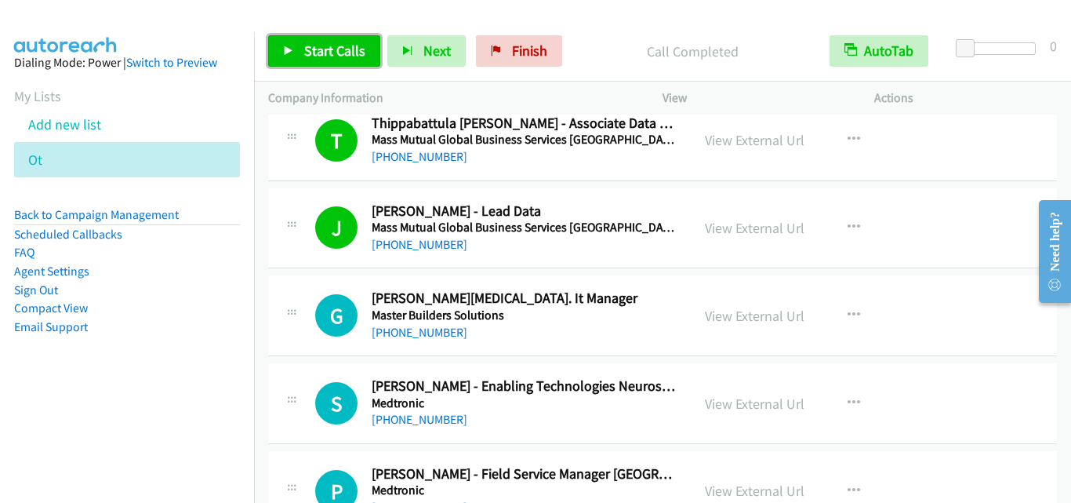
click at [321, 46] on span "Start Calls" at bounding box center [334, 51] width 61 height 18
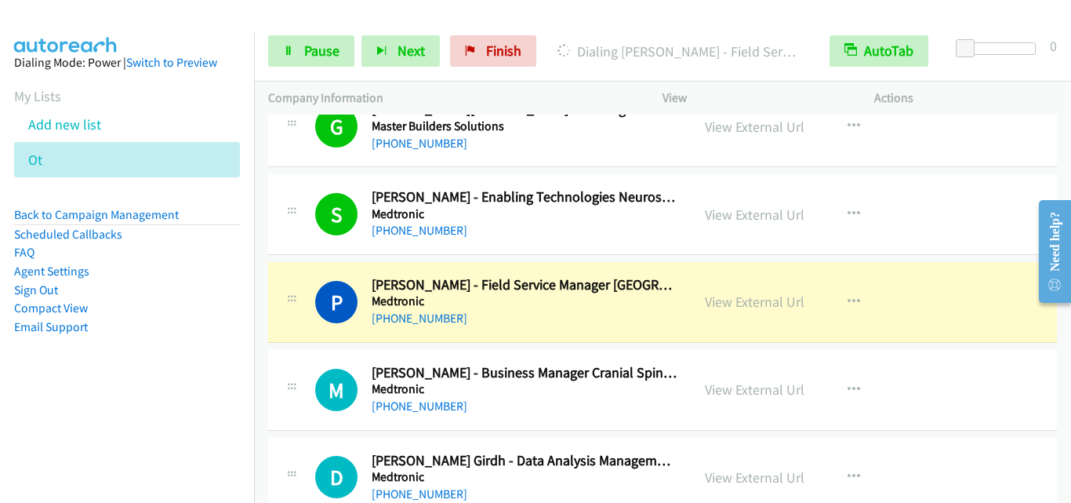
scroll to position [1568, 0]
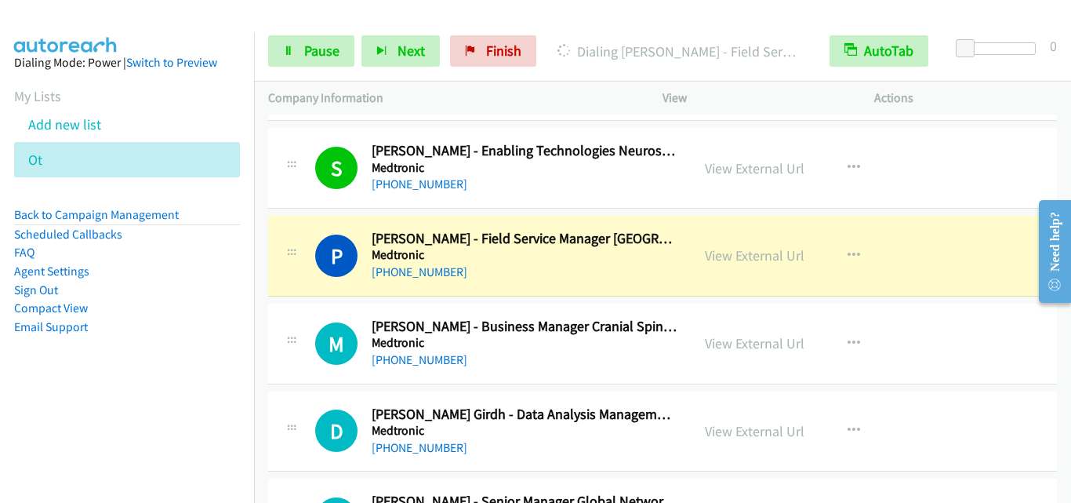
click at [283, 263] on div at bounding box center [291, 251] width 19 height 42
click at [329, 49] on span "Pause" at bounding box center [321, 51] width 35 height 18
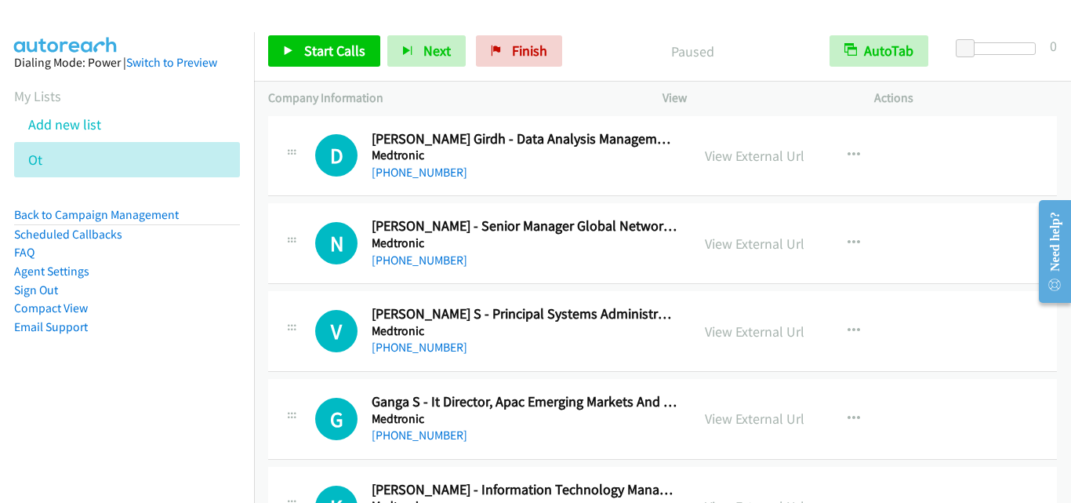
scroll to position [1882, 0]
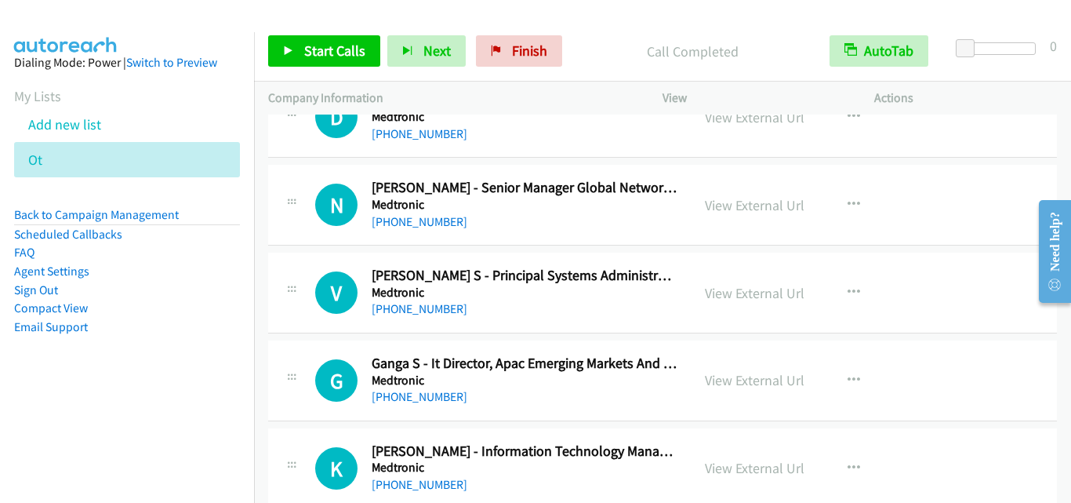
click at [285, 233] on div "N Callback Scheduled [PERSON_NAME] - Senior Manager Global Network Strategy Med…" at bounding box center [662, 205] width 789 height 81
click at [853, 200] on icon "button" at bounding box center [854, 204] width 13 height 13
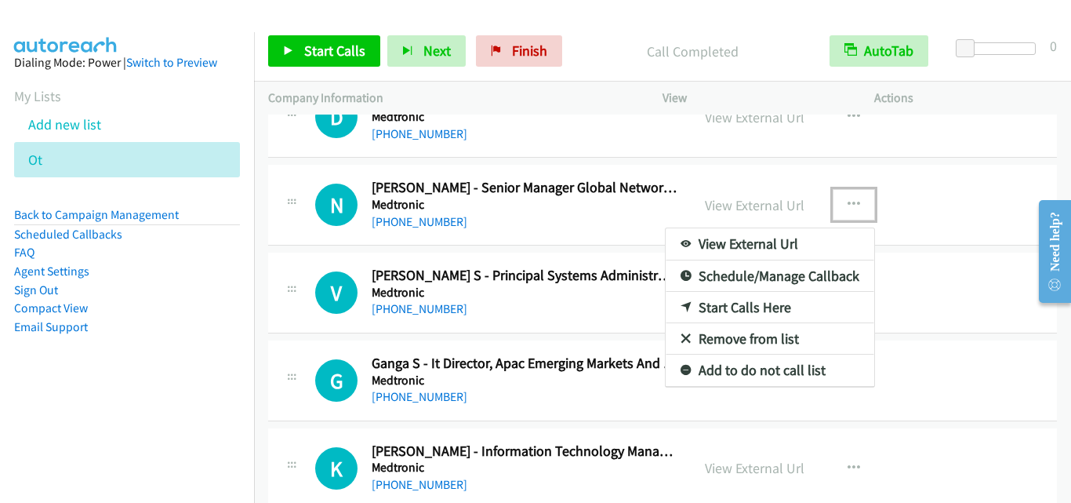
click at [783, 307] on link "Start Calls Here" at bounding box center [770, 307] width 209 height 31
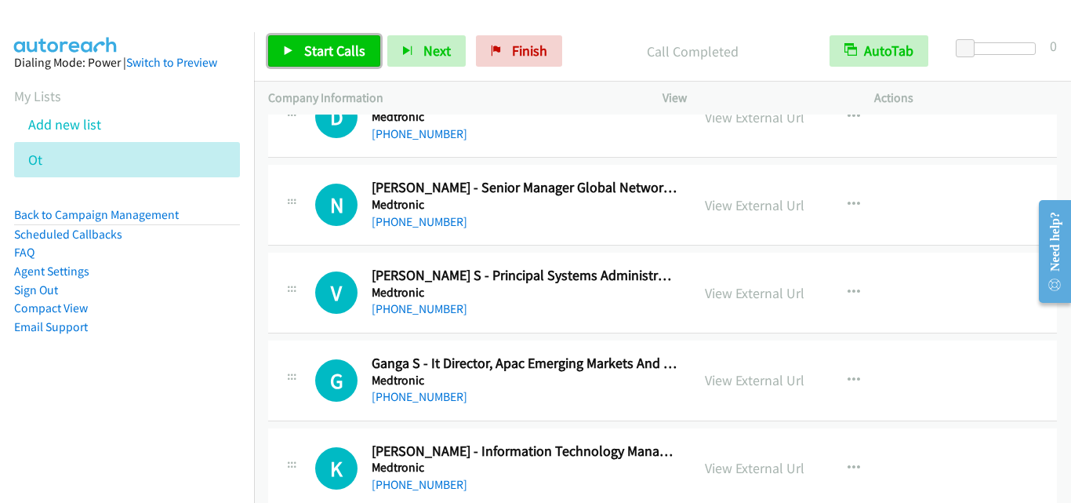
click at [309, 49] on span "Start Calls" at bounding box center [334, 51] width 61 height 18
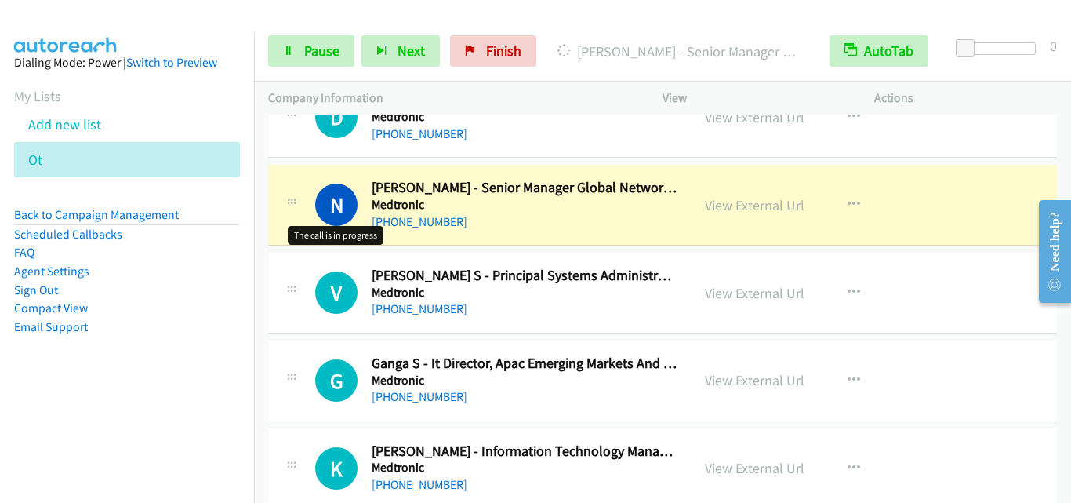
click at [301, 183] on div "N Callback Scheduled [PERSON_NAME] - Senior Manager Global Network Strategy Med…" at bounding box center [479, 205] width 394 height 52
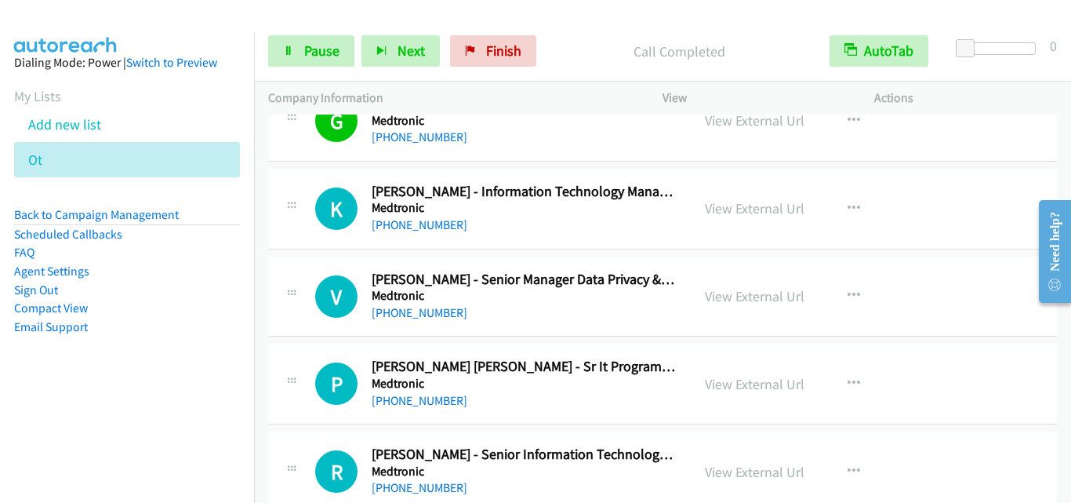
scroll to position [2117, 0]
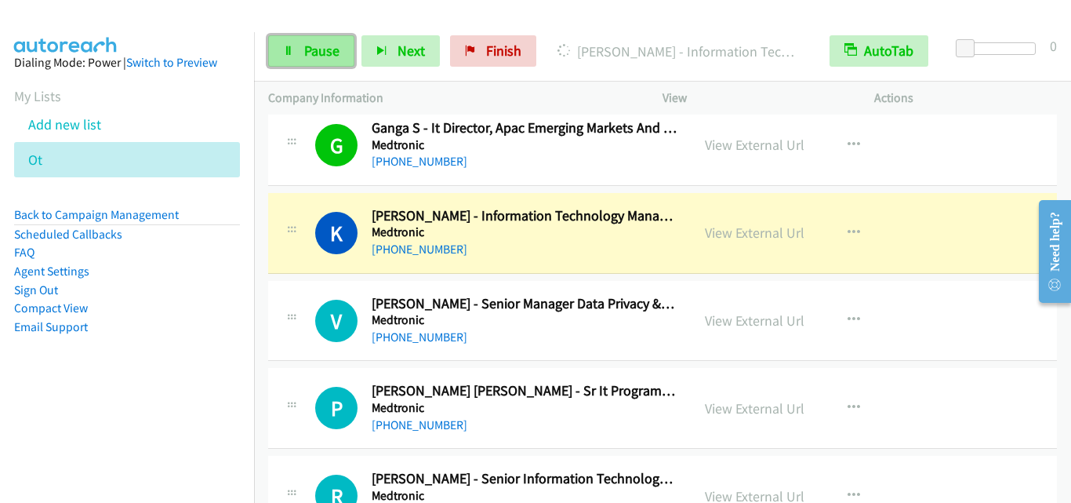
click at [311, 38] on link "Pause" at bounding box center [311, 50] width 86 height 31
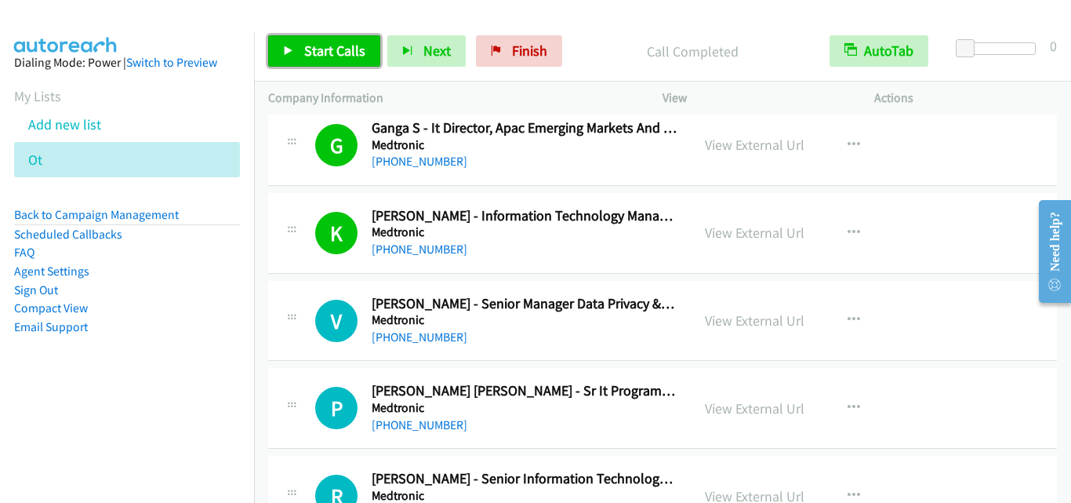
click at [369, 57] on link "Start Calls" at bounding box center [324, 50] width 112 height 31
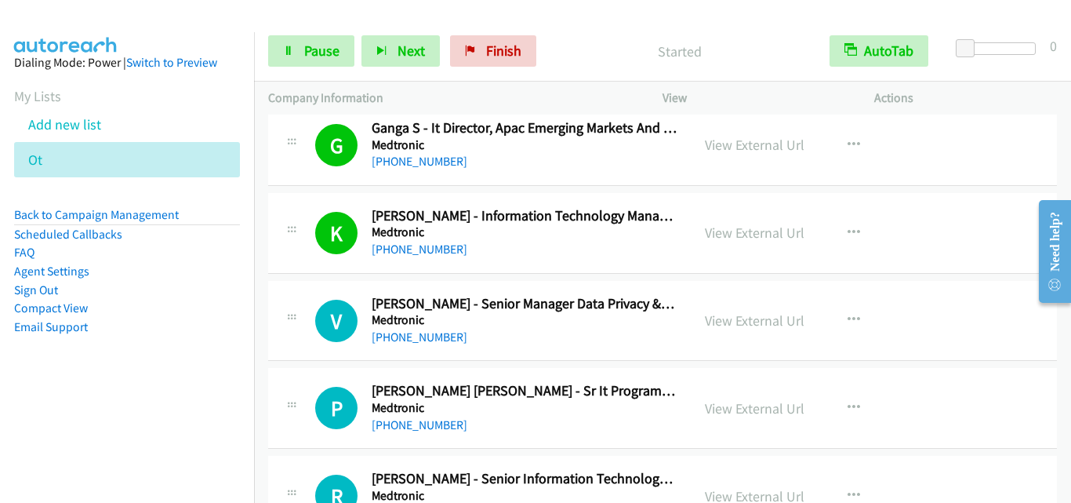
scroll to position [2195, 0]
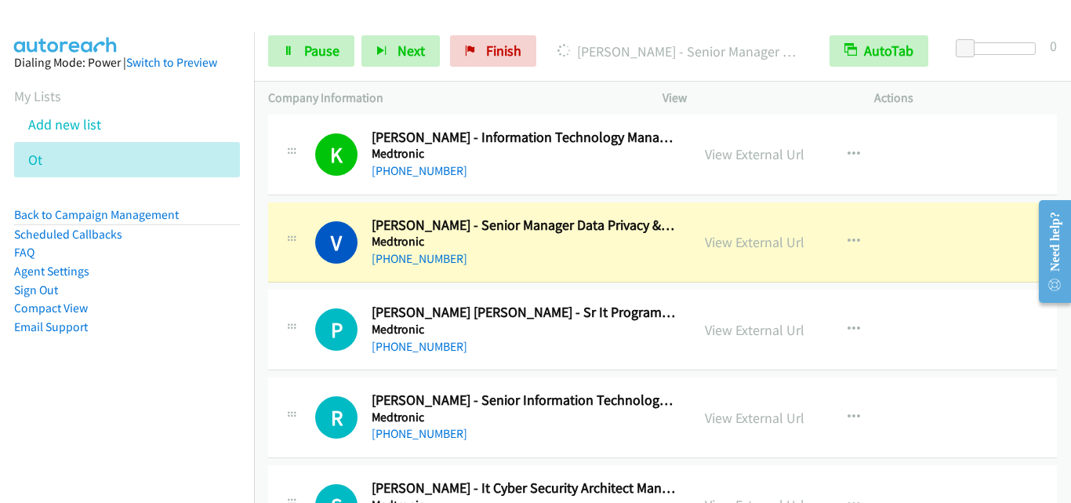
click at [275, 299] on div "P Callback Scheduled [PERSON_NAME] [PERSON_NAME] - Sr It Program Manager Medtro…" at bounding box center [662, 329] width 789 height 81
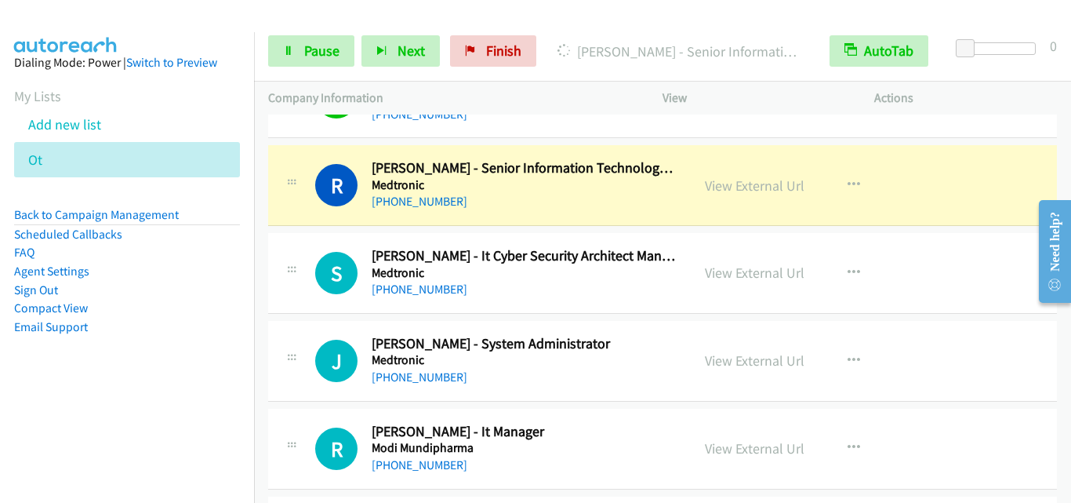
scroll to position [2431, 0]
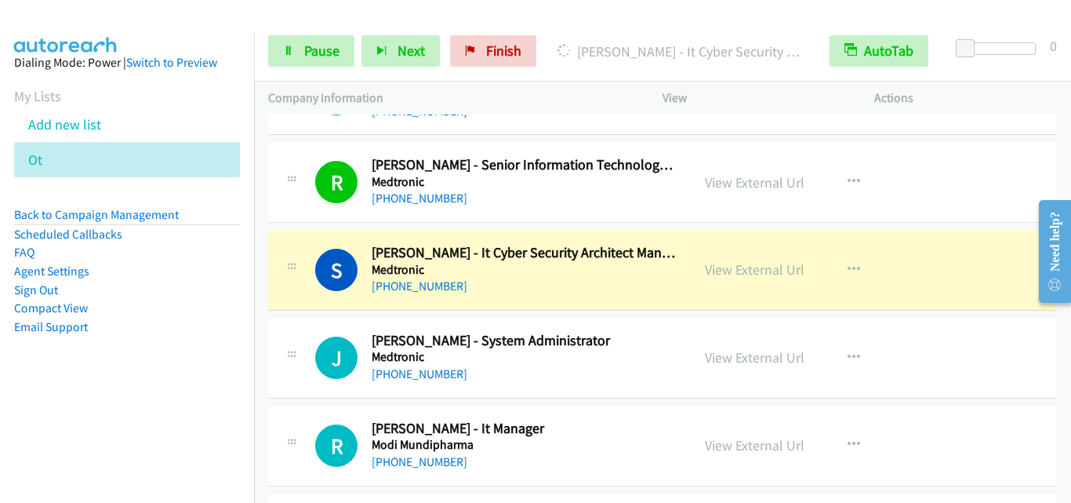
click at [307, 302] on div "S Callback Scheduled [PERSON_NAME] - It Cyber Security Architect Manager Medtro…" at bounding box center [662, 270] width 789 height 81
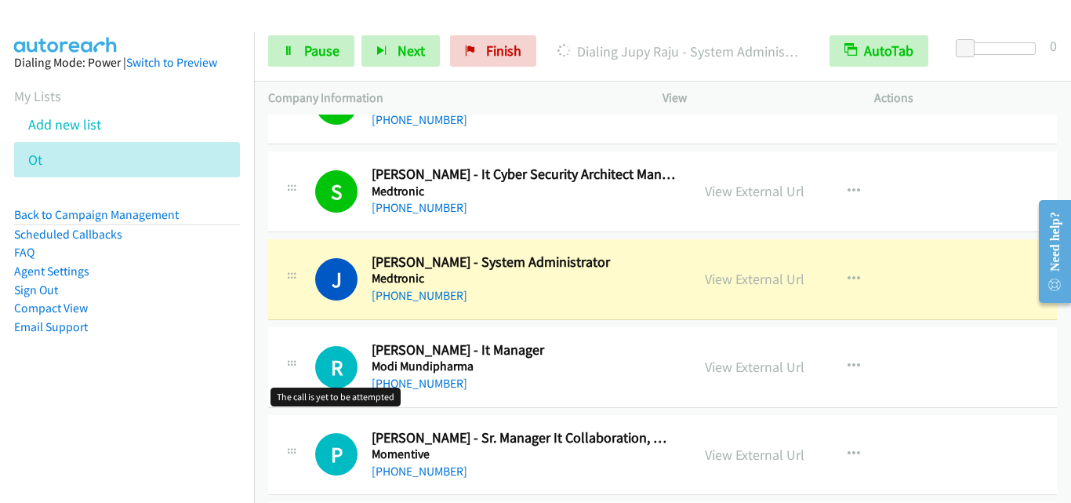
click at [336, 367] on h1 "R" at bounding box center [336, 367] width 42 height 42
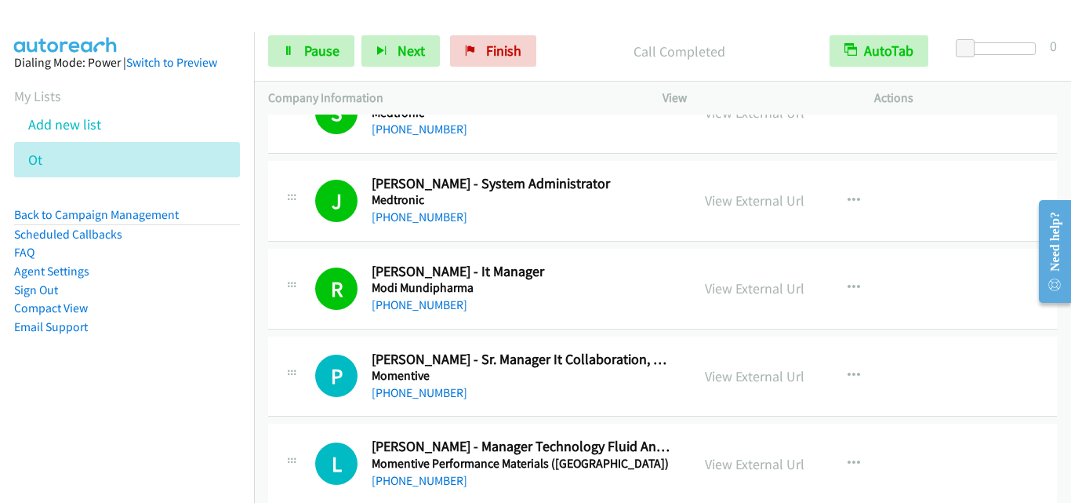
click at [292, 359] on div at bounding box center [291, 371] width 19 height 42
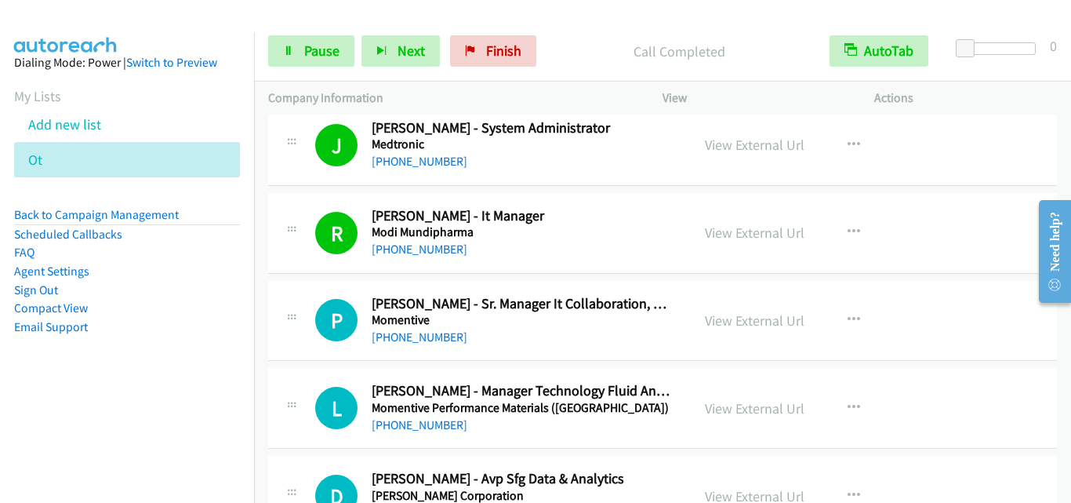
scroll to position [2666, 0]
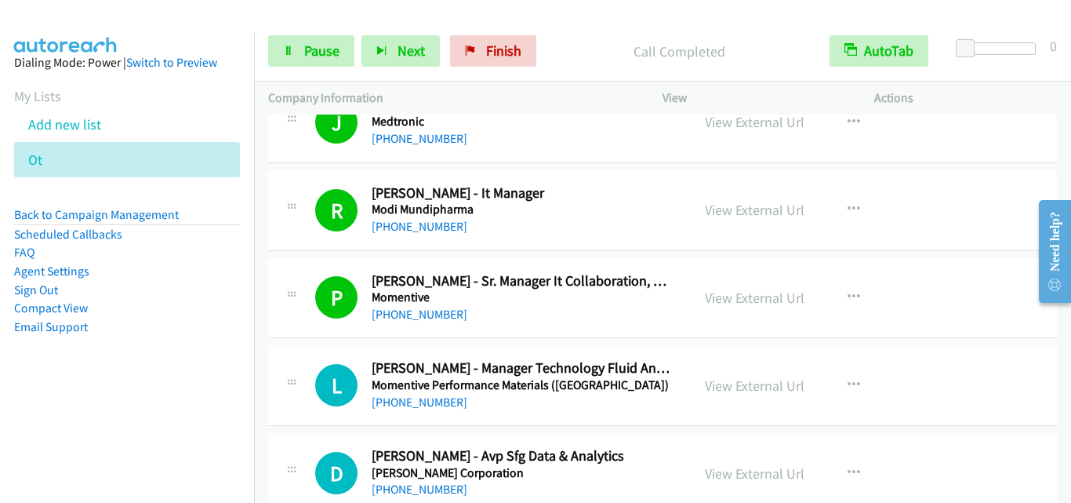
click at [280, 405] on div "L Callback Scheduled [PERSON_NAME] - Manager Technology Fluid And Intermediates…" at bounding box center [479, 385] width 423 height 52
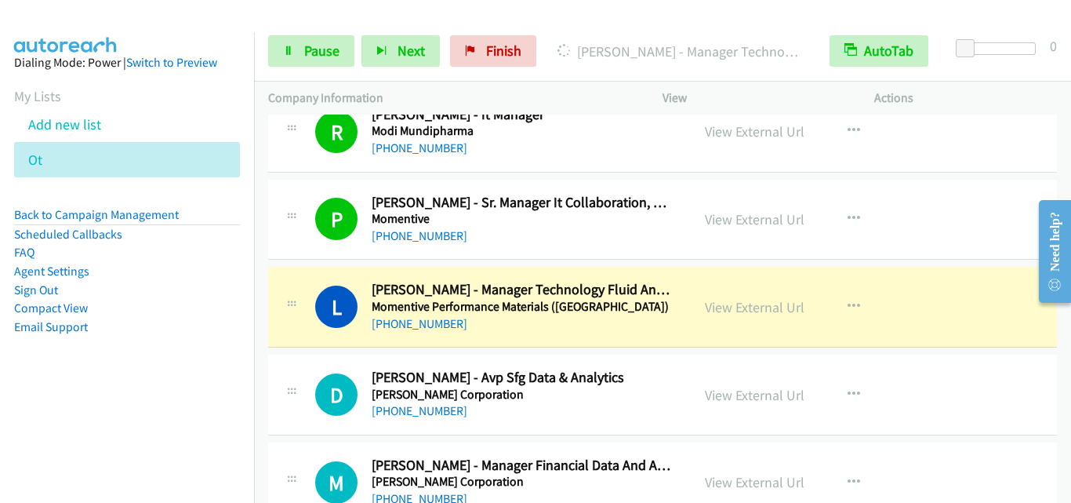
click at [336, 333] on div "L Callback Scheduled [PERSON_NAME] - Manager Technology Fluid And Intermediates…" at bounding box center [662, 307] width 789 height 81
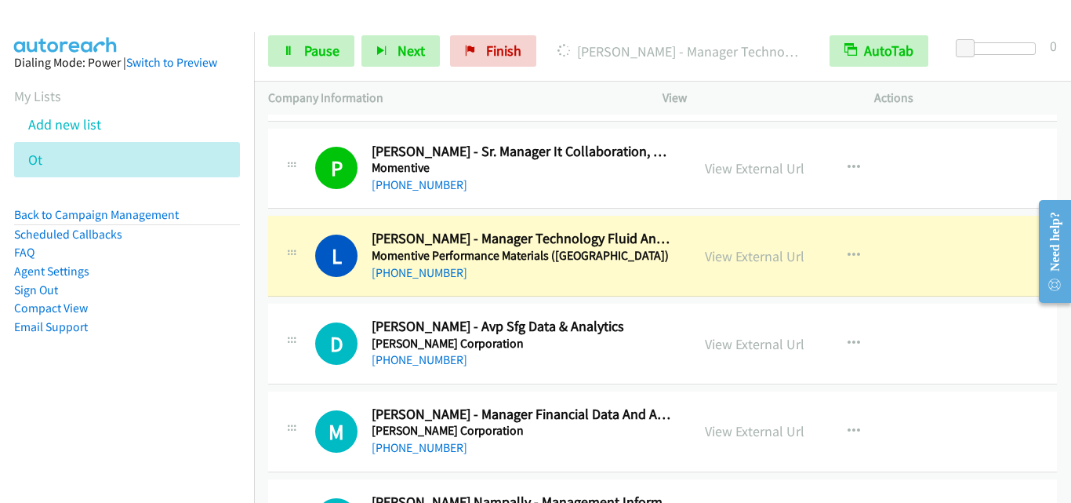
scroll to position [2823, 0]
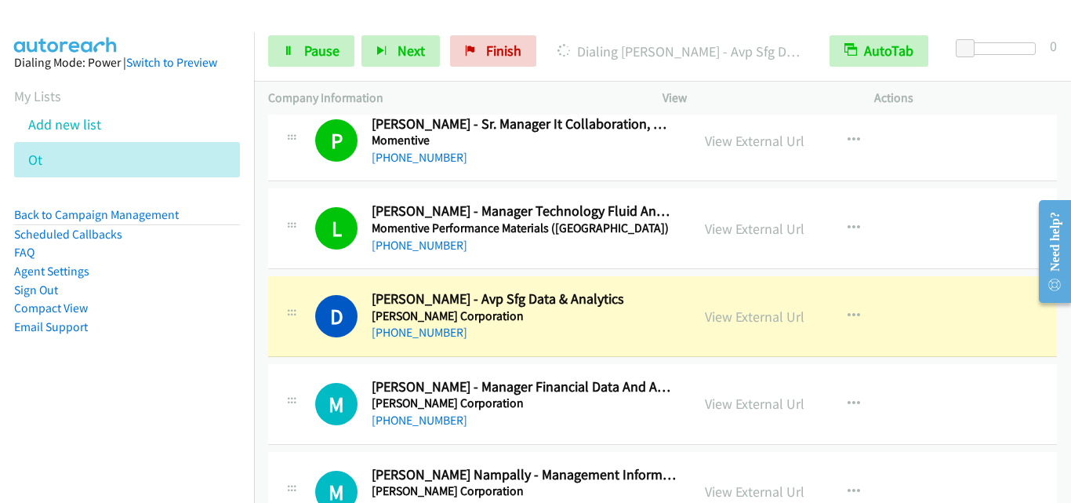
click at [299, 356] on div "D Callback Scheduled [PERSON_NAME] - Avp Sfg Data & Analytics [PERSON_NAME] Cor…" at bounding box center [662, 316] width 789 height 81
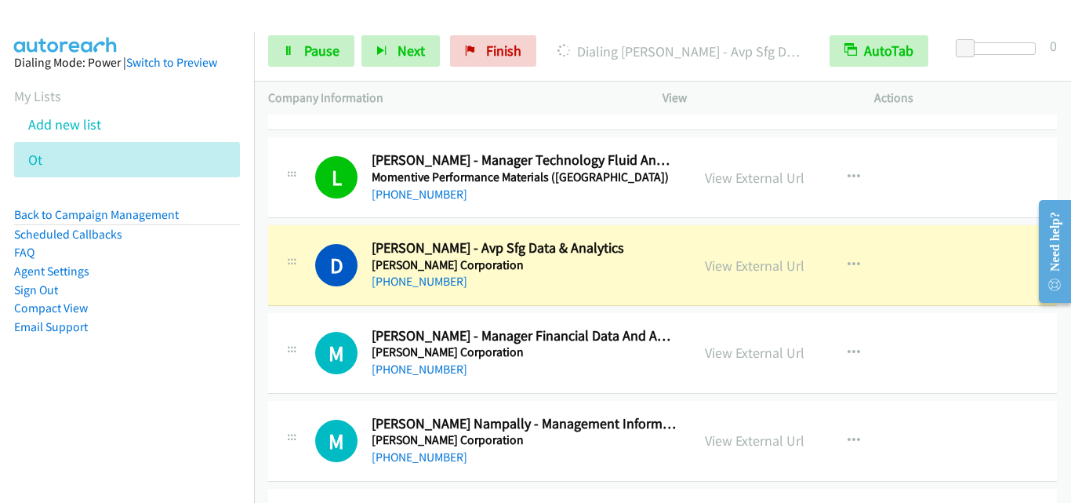
scroll to position [2901, 0]
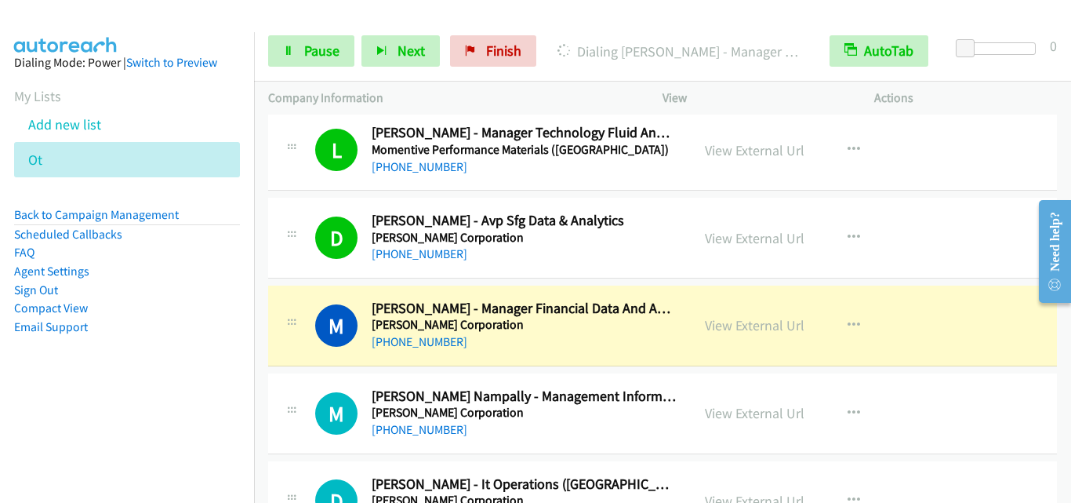
click at [317, 357] on div "M Callback Scheduled [PERSON_NAME] - Manager Financial Data And Analytics [PERS…" at bounding box center [662, 325] width 789 height 81
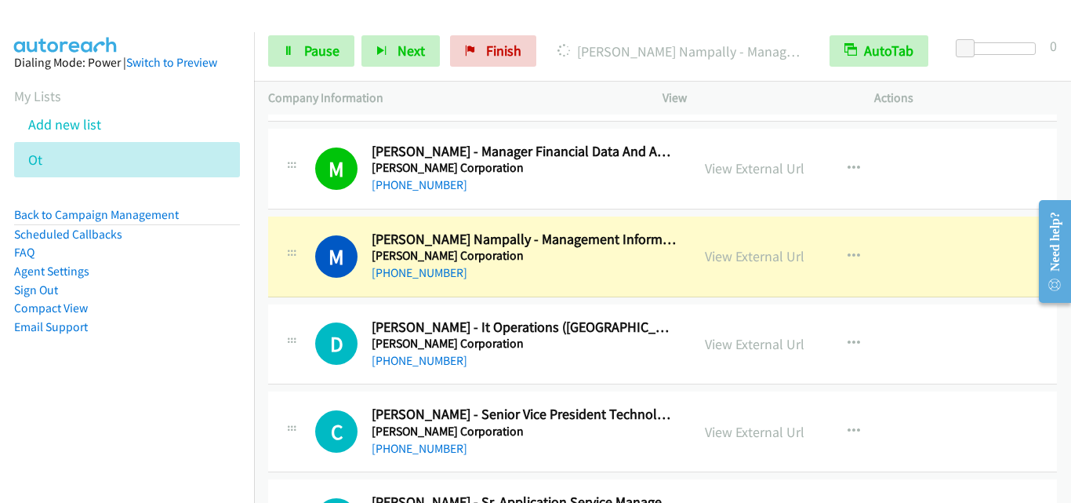
scroll to position [3136, 0]
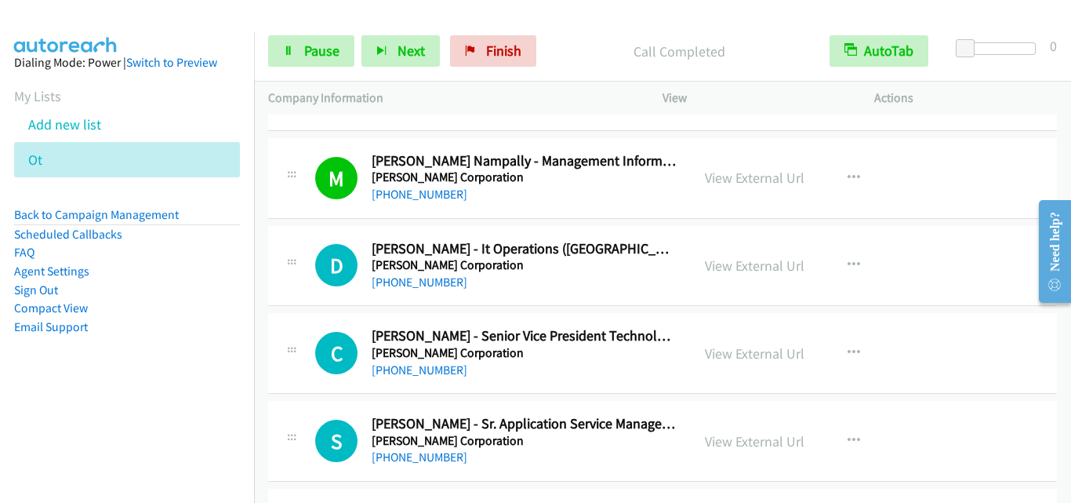
click at [284, 294] on div "D Callback Scheduled [PERSON_NAME] - It Operations ([GEOGRAPHIC_DATA]) Lead [PE…" at bounding box center [662, 266] width 789 height 81
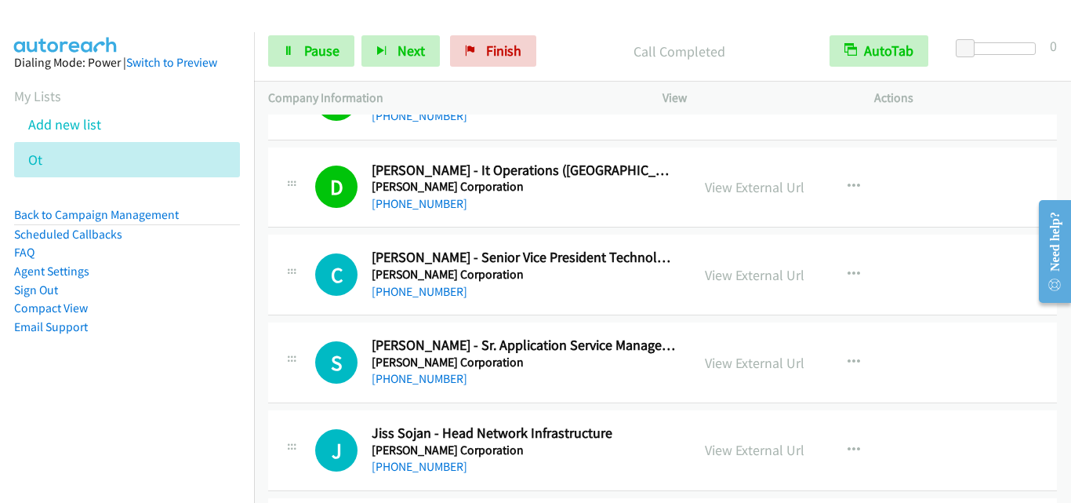
click at [314, 319] on td "S Callback Scheduled [PERSON_NAME] - Sr. Application Service Management Analyst…" at bounding box center [662, 363] width 817 height 88
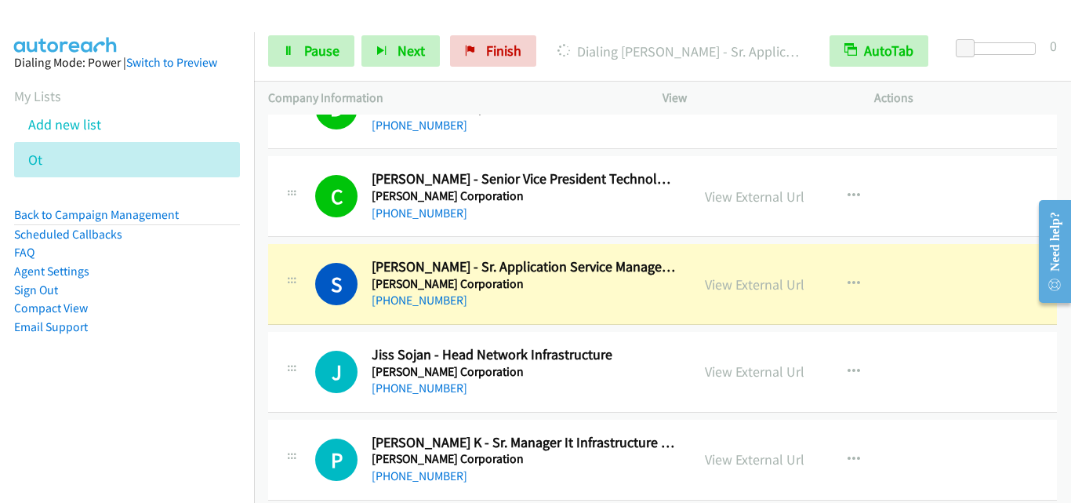
scroll to position [3371, 0]
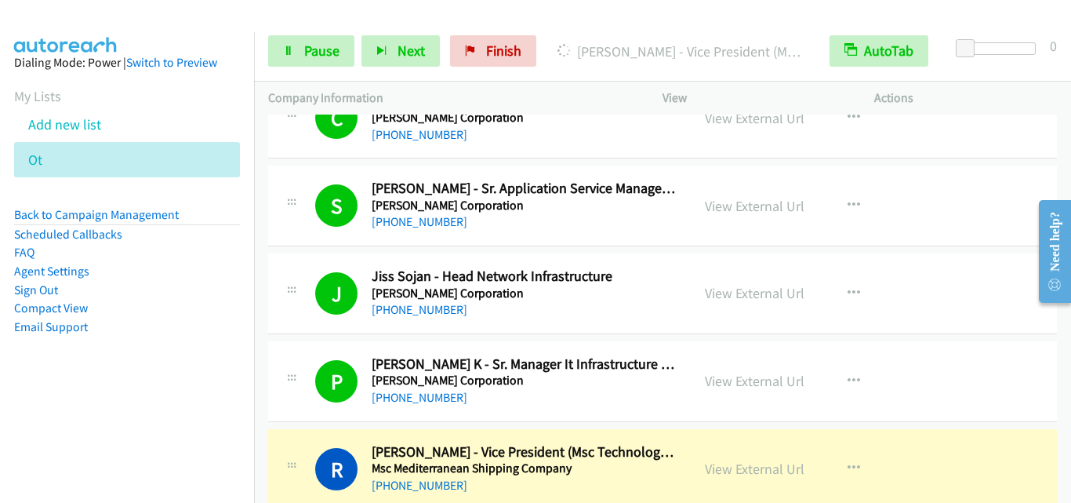
click at [292, 389] on div at bounding box center [291, 376] width 19 height 42
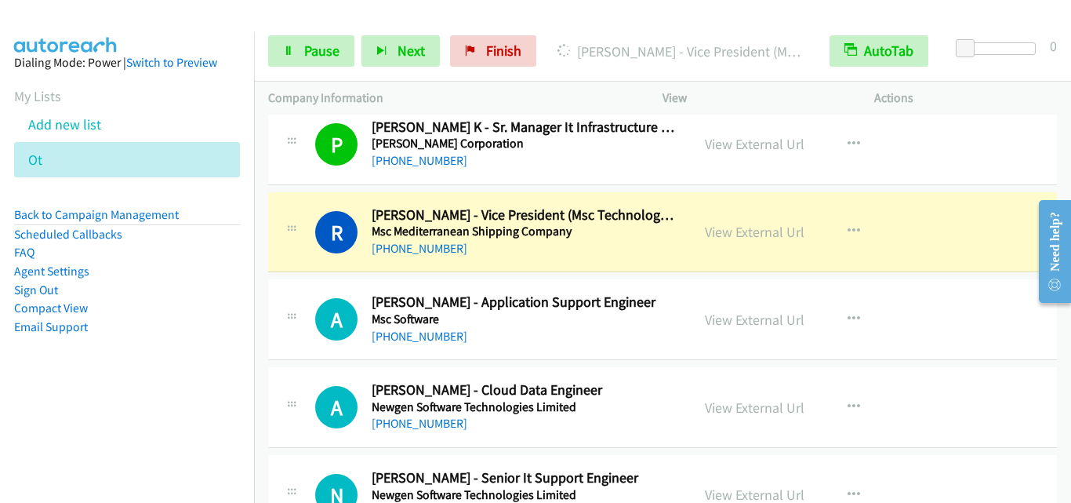
scroll to position [3607, 0]
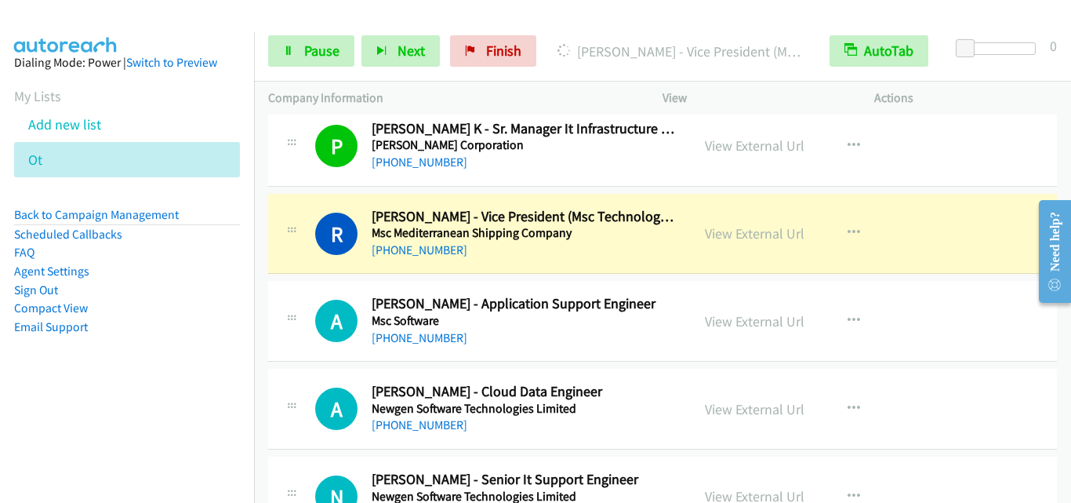
drag, startPoint x: 301, startPoint y: 224, endPoint x: 307, endPoint y: 157, distance: 67.6
click at [301, 224] on div "R Callback Scheduled [PERSON_NAME] - Vice President (Msc Technology India Pvt L…" at bounding box center [479, 234] width 394 height 52
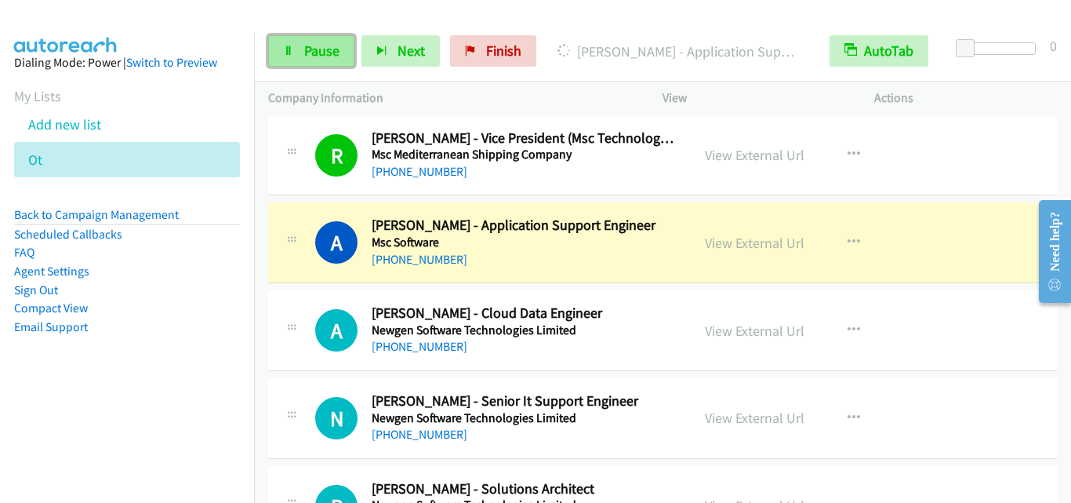
click at [270, 42] on link "Pause" at bounding box center [311, 50] width 86 height 31
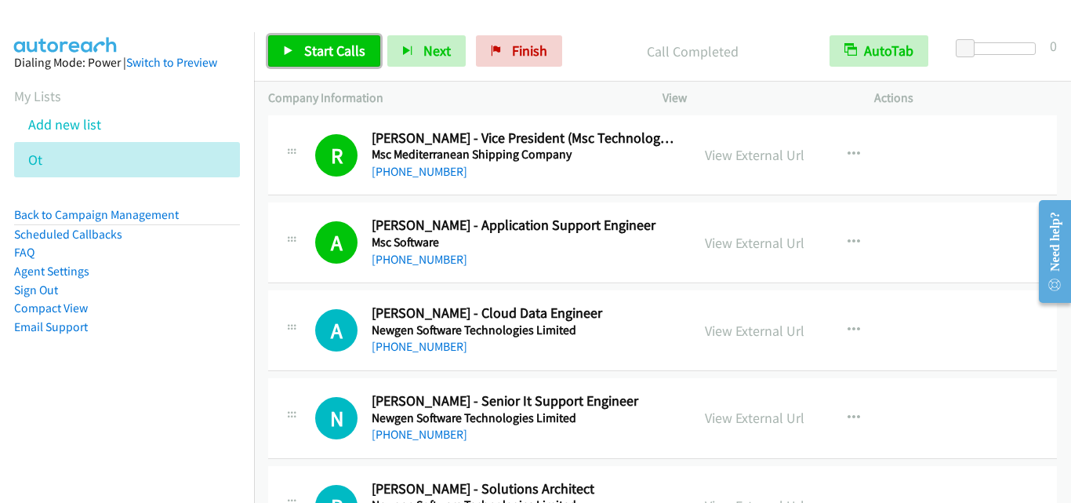
click at [280, 58] on link "Start Calls" at bounding box center [324, 50] width 112 height 31
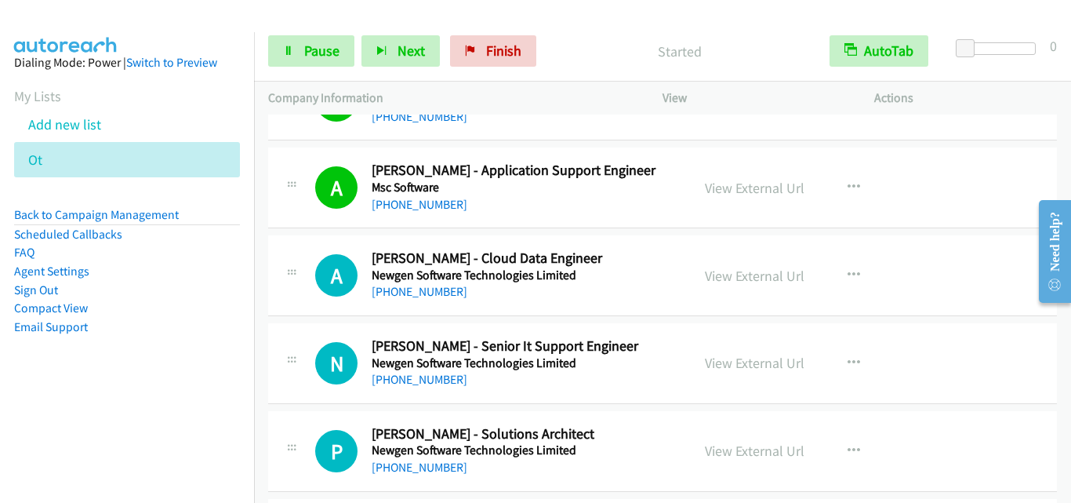
scroll to position [3763, 0]
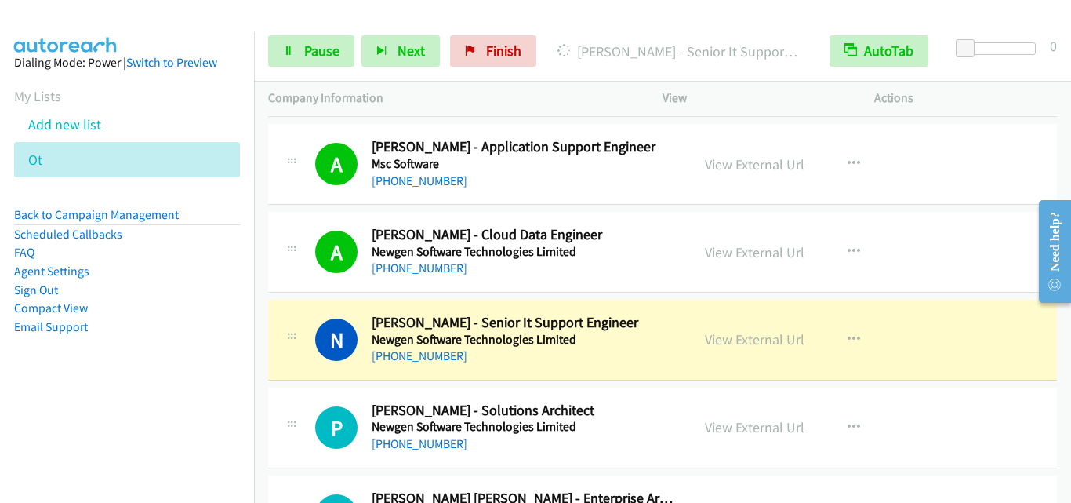
click at [287, 322] on div at bounding box center [291, 335] width 19 height 42
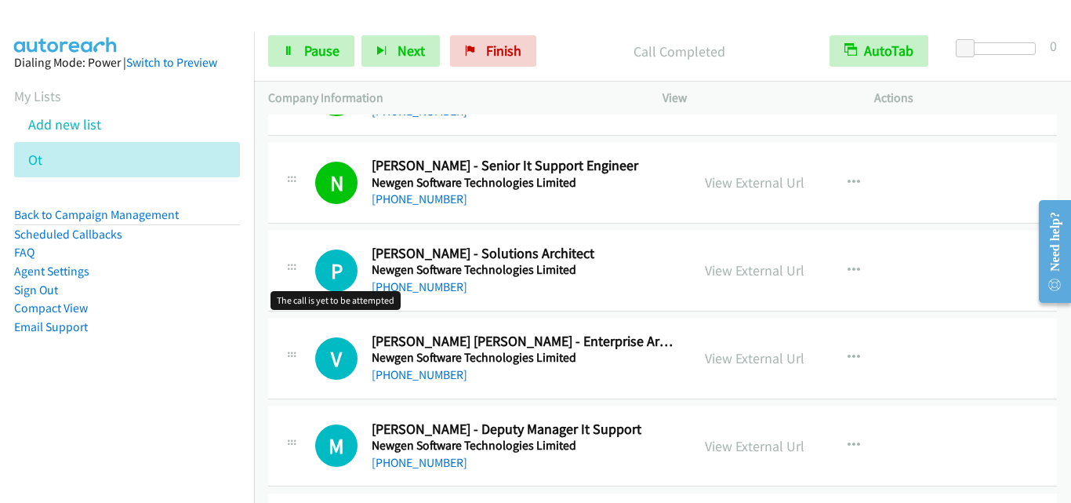
click at [329, 286] on h1 "P" at bounding box center [336, 270] width 42 height 42
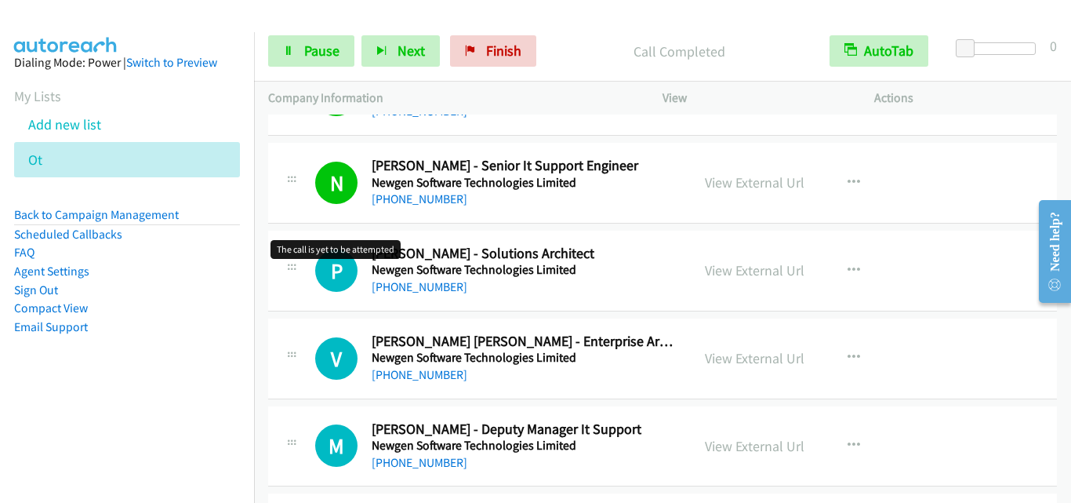
scroll to position [3999, 0]
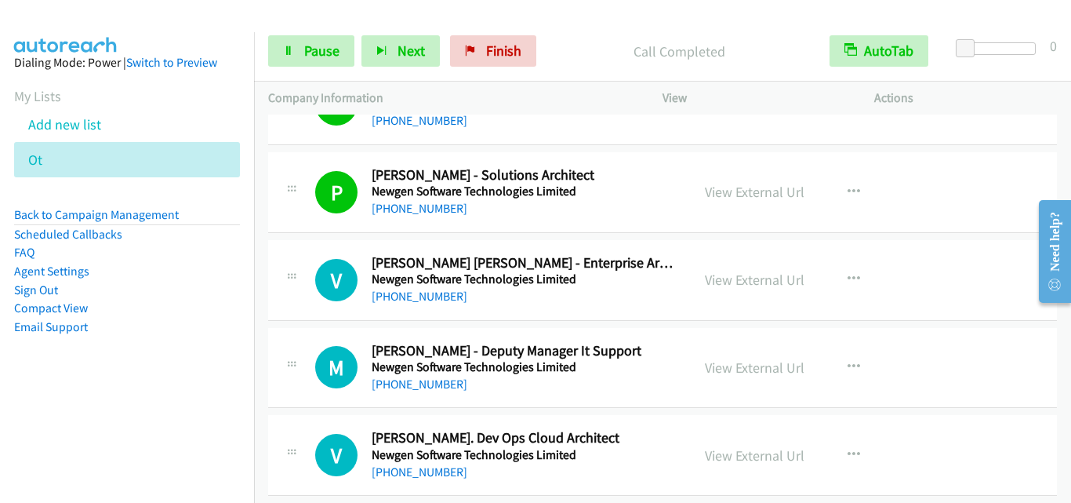
click at [321, 308] on div "V Callback Scheduled [PERSON_NAME] [PERSON_NAME] - Enterprise Architect Newgen …" at bounding box center [662, 280] width 789 height 81
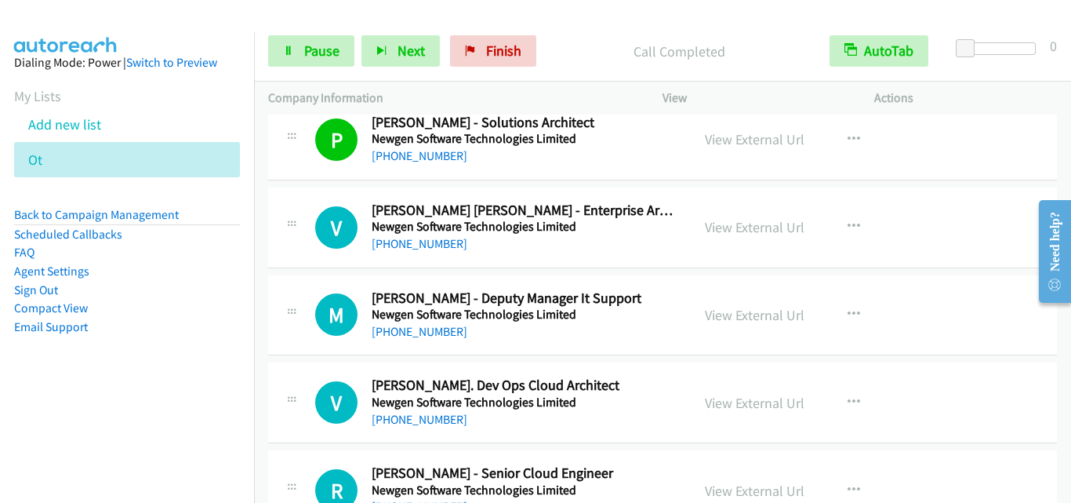
scroll to position [4077, 0]
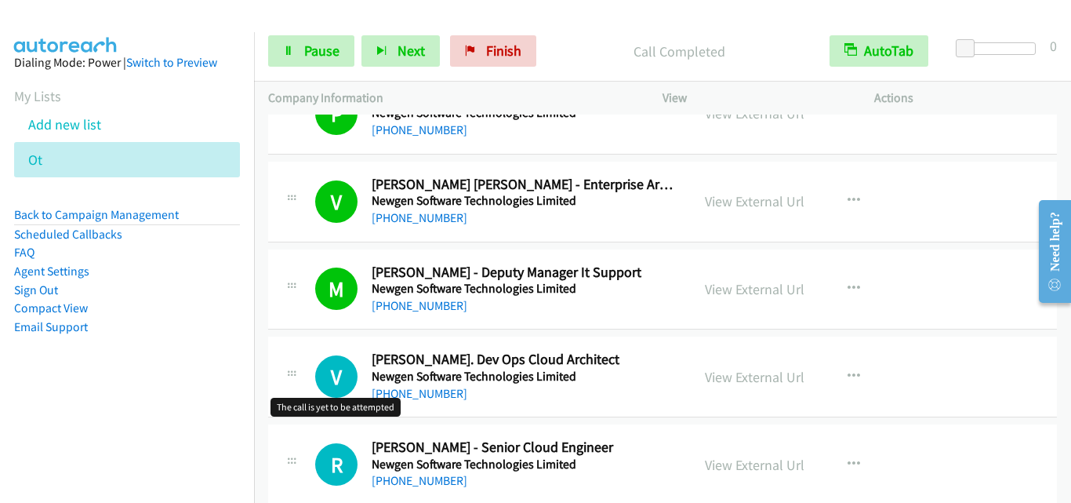
click at [336, 368] on h1 "V" at bounding box center [336, 376] width 42 height 42
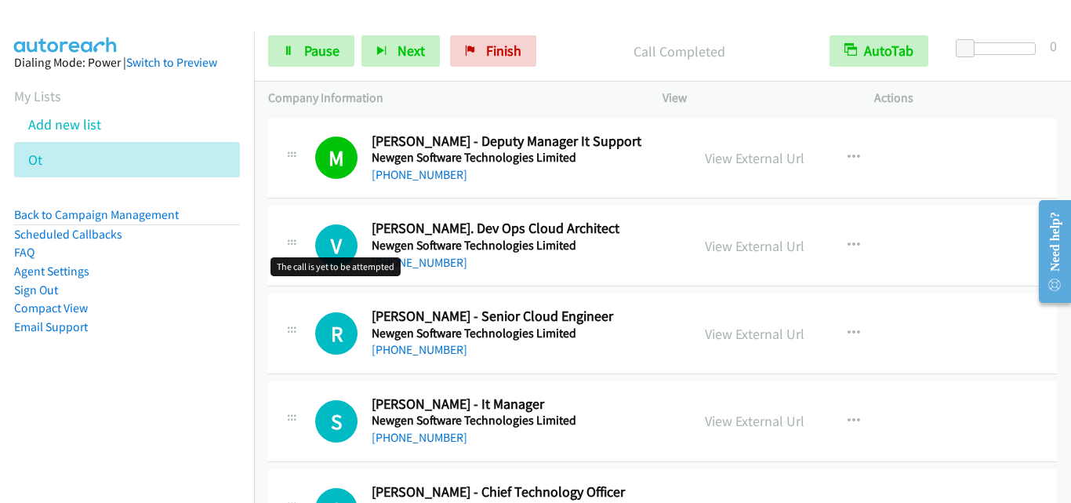
scroll to position [4234, 0]
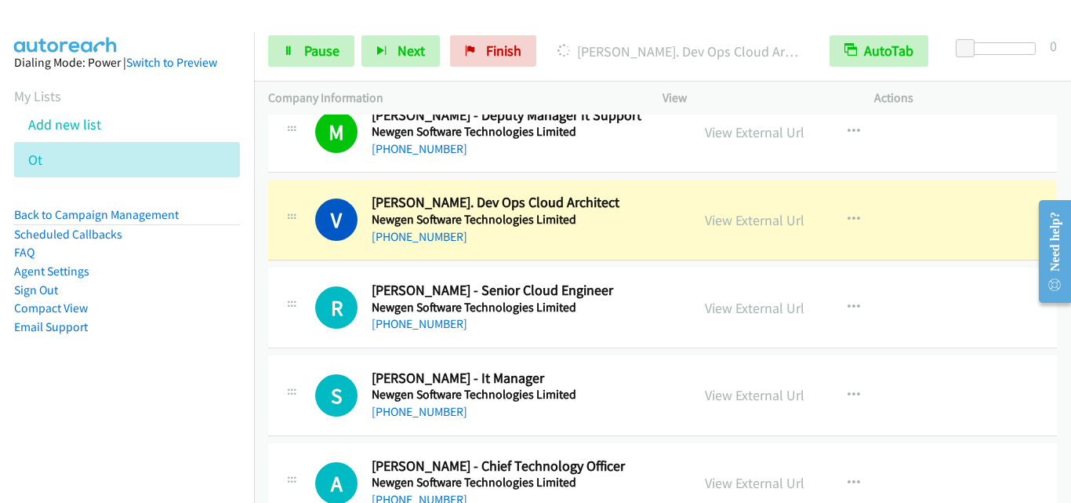
click at [311, 342] on div "R Callback Scheduled [PERSON_NAME] - Senior Cloud Engineer Newgen Software Tech…" at bounding box center [662, 307] width 789 height 81
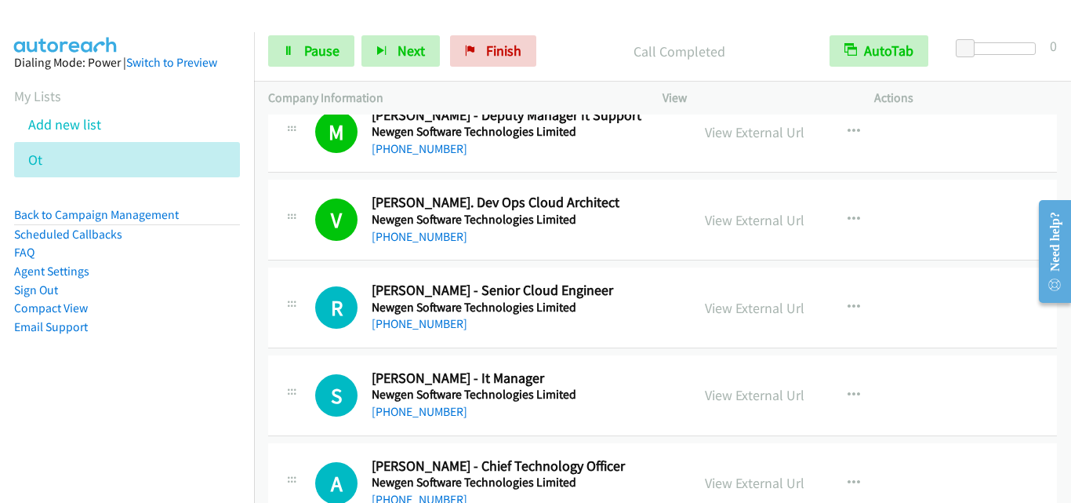
scroll to position [4312, 0]
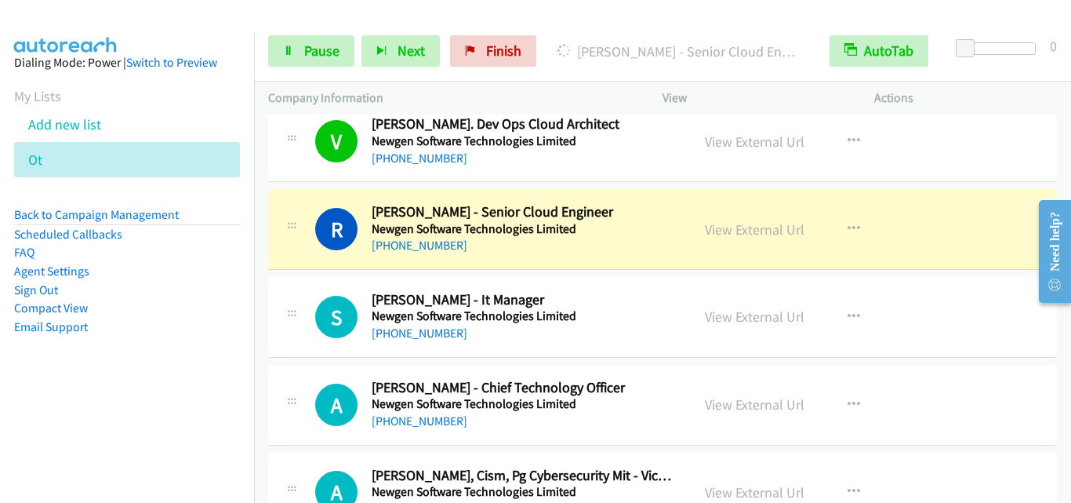
click at [294, 320] on div at bounding box center [291, 312] width 19 height 42
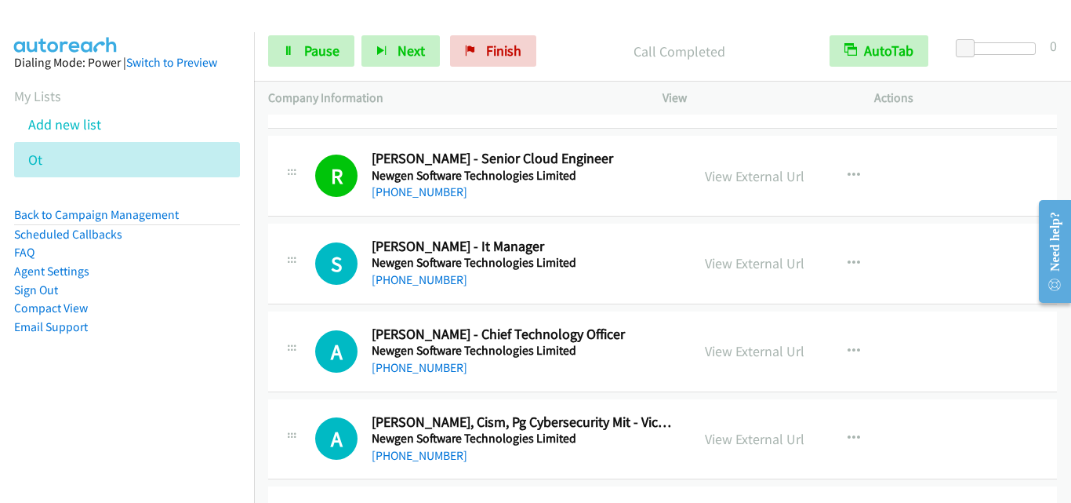
scroll to position [4391, 0]
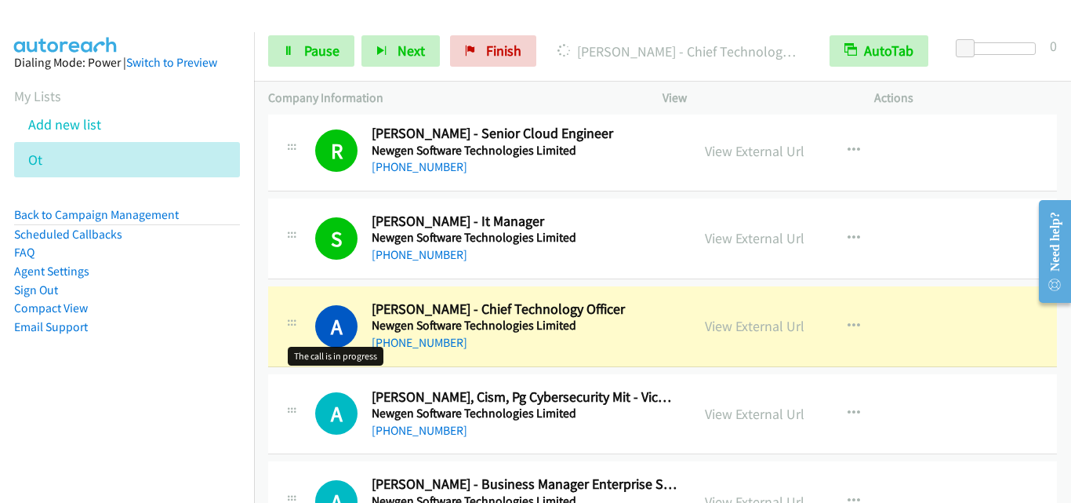
click at [338, 305] on h1 "A" at bounding box center [336, 326] width 42 height 42
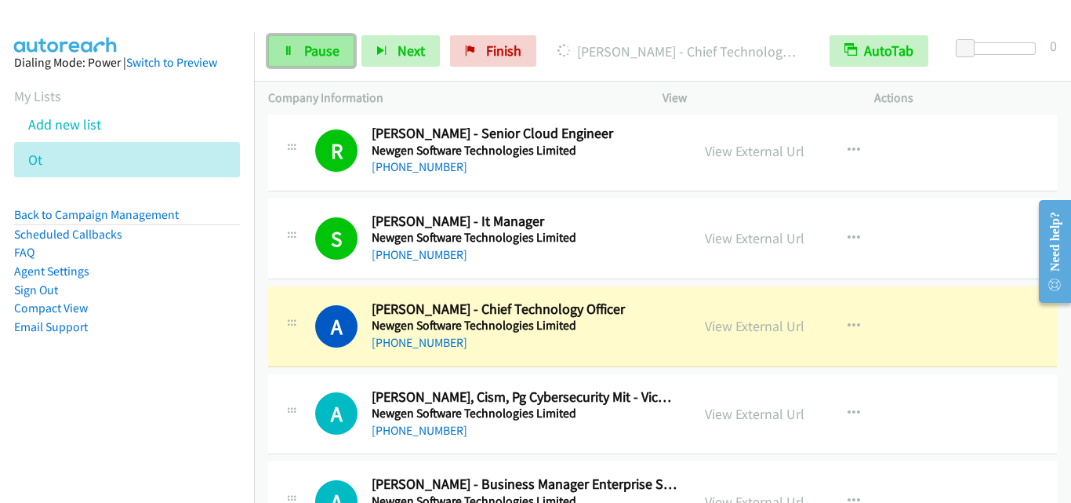
click at [310, 53] on span "Pause" at bounding box center [321, 51] width 35 height 18
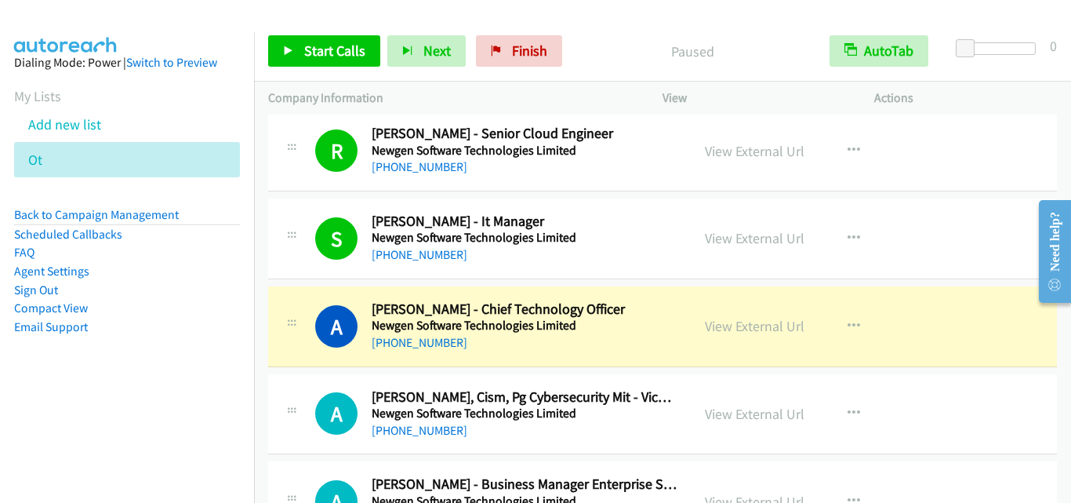
scroll to position [4469, 0]
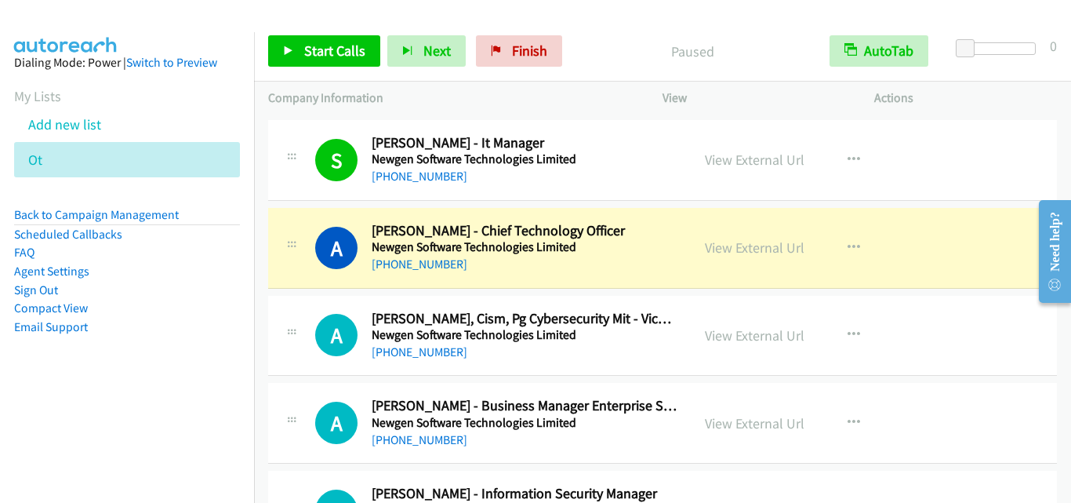
click at [318, 291] on td "A Callback Scheduled [PERSON_NAME] - Chief Technology Officer Newgen Software T…" at bounding box center [662, 248] width 817 height 88
click at [313, 294] on td "A Callback Scheduled [PERSON_NAME], Cism, Pg Cybersecurity Mit - Vice President…" at bounding box center [662, 336] width 817 height 88
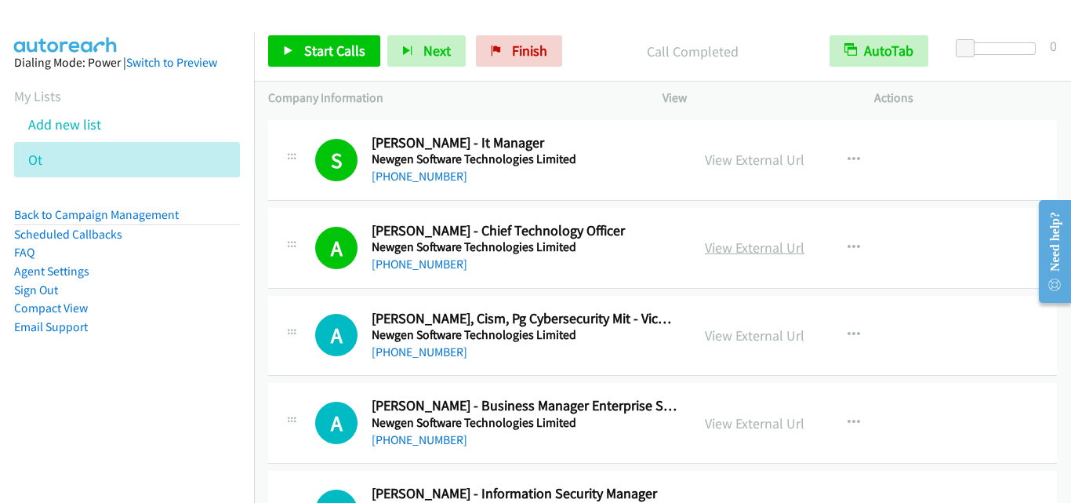
click at [768, 247] on link "View External Url" at bounding box center [755, 247] width 100 height 18
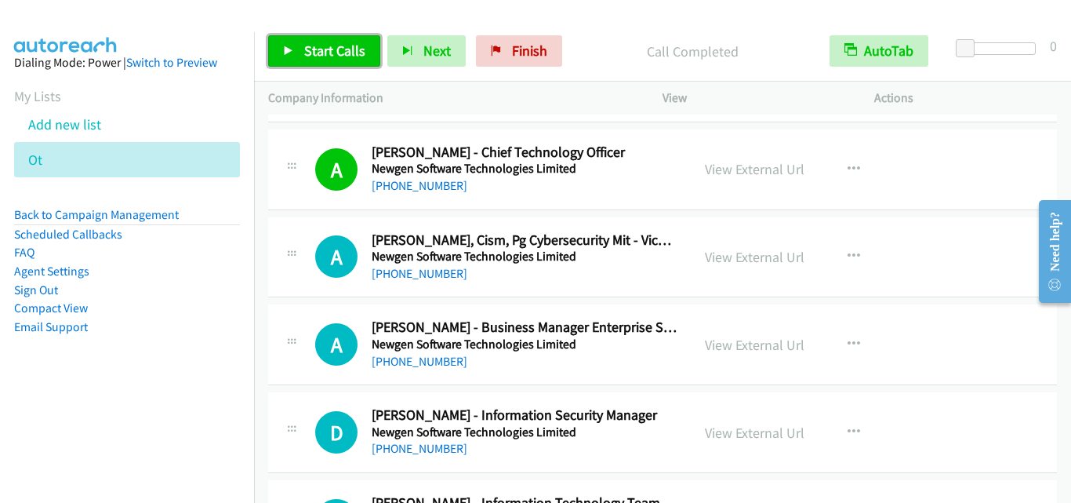
click at [324, 51] on span "Start Calls" at bounding box center [334, 51] width 61 height 18
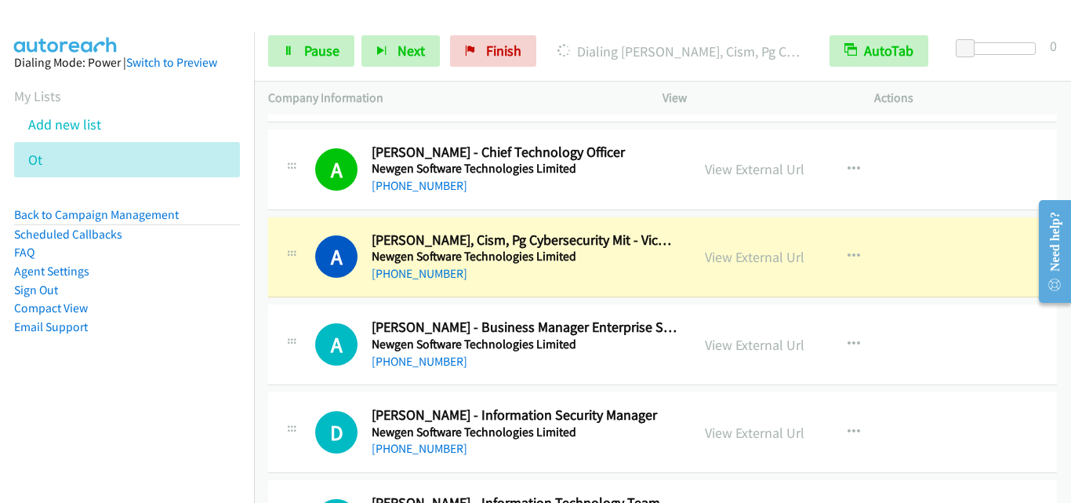
click at [292, 287] on div "A Callback Scheduled [PERSON_NAME], Cism, Pg Cybersecurity Mit - Vice President…" at bounding box center [662, 257] width 789 height 81
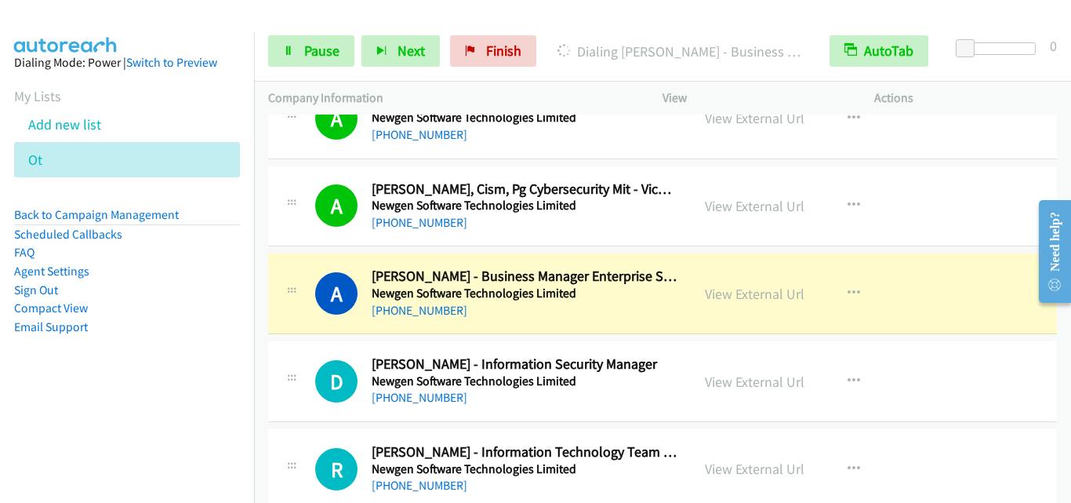
scroll to position [4626, 0]
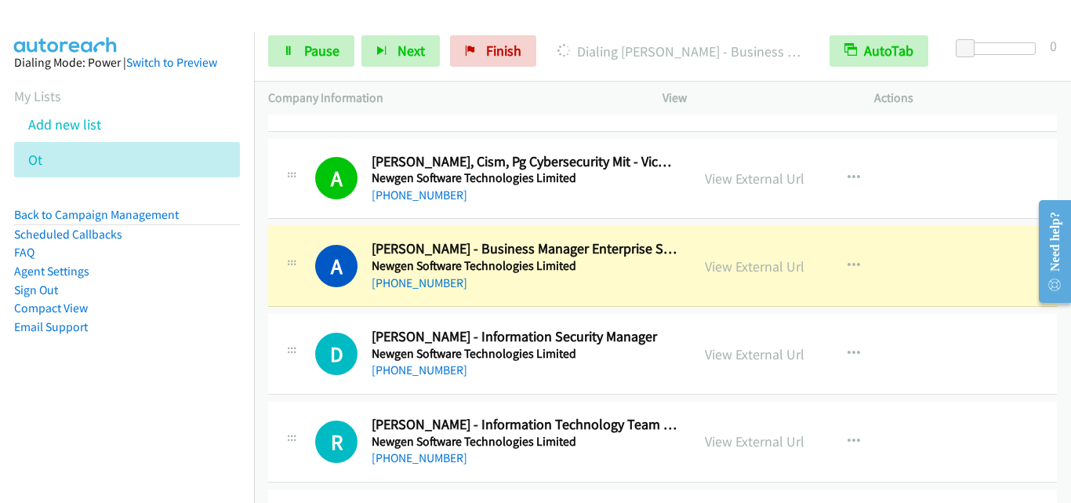
click at [312, 70] on div "Start Calls Pause Next Finish Dialing [PERSON_NAME] - Business Manager Enterpri…" at bounding box center [662, 51] width 817 height 60
click at [312, 56] on span "Pause" at bounding box center [321, 51] width 35 height 18
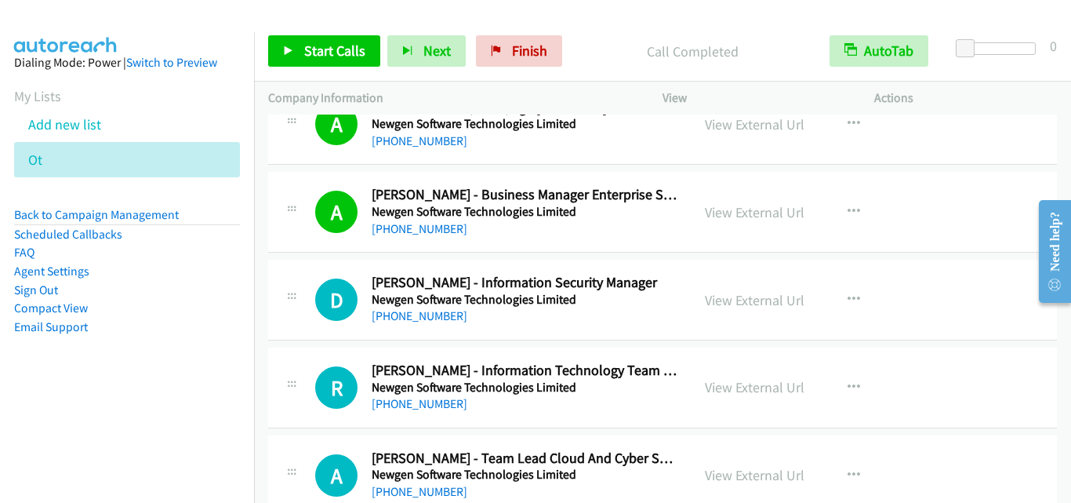
scroll to position [4704, 0]
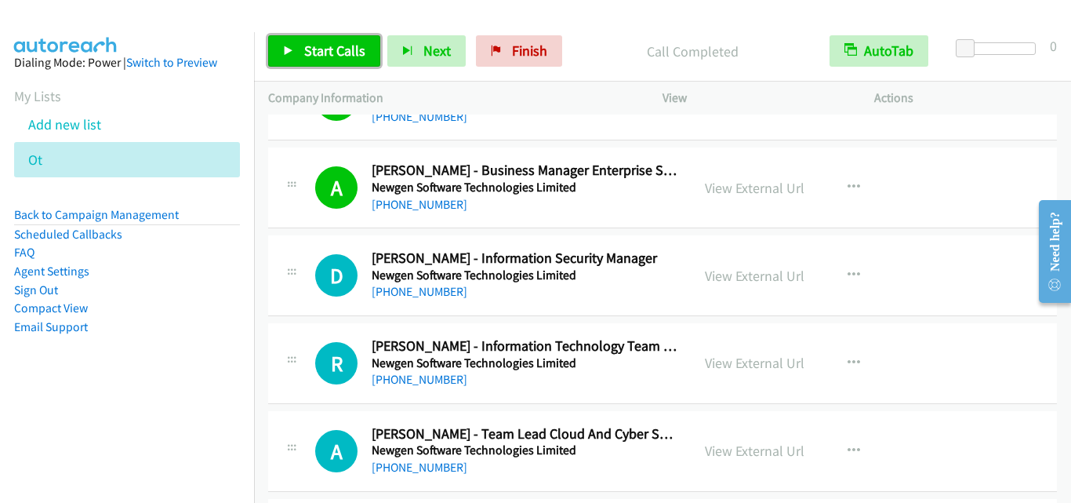
click at [306, 48] on span "Start Calls" at bounding box center [334, 51] width 61 height 18
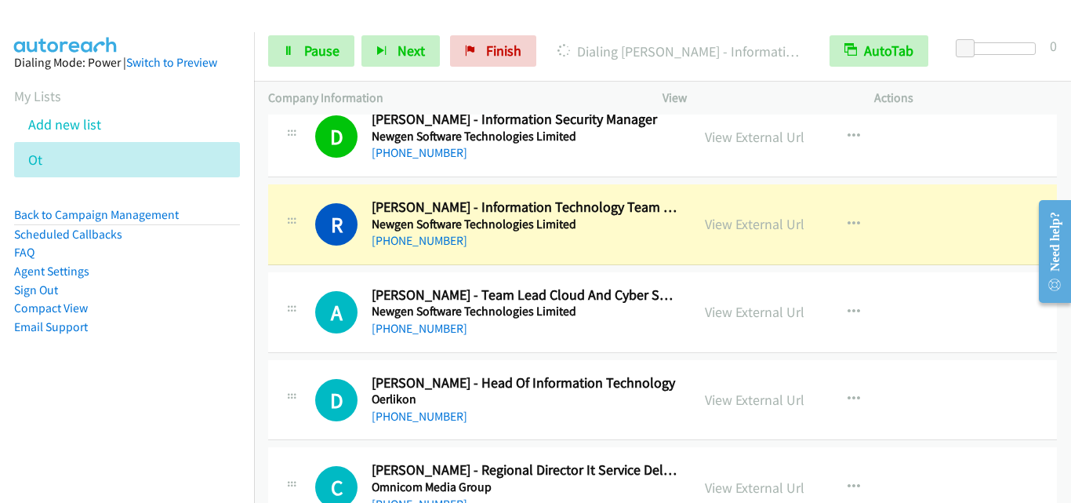
scroll to position [4861, 0]
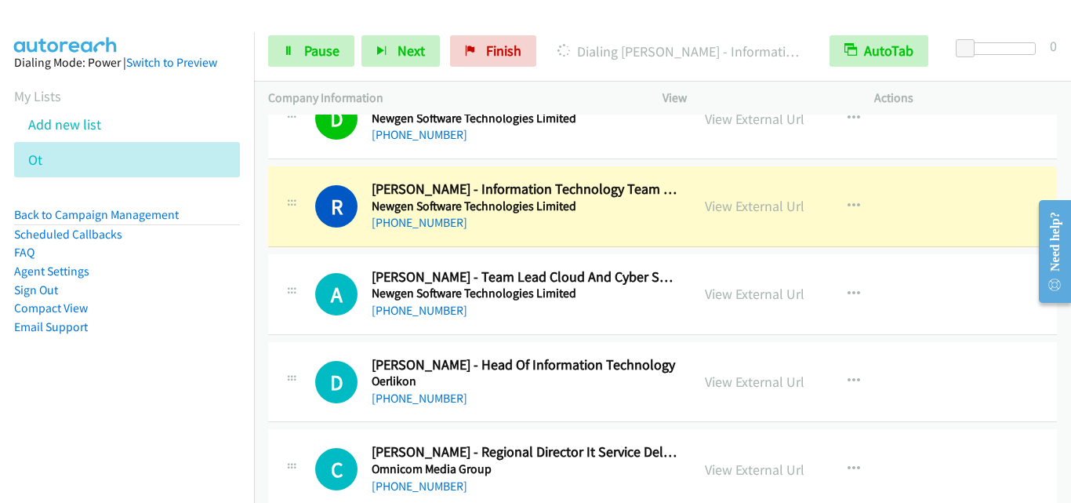
click at [297, 339] on td "D Callback Scheduled [PERSON_NAME] - Head Of Information Technology Oerlikon [G…" at bounding box center [662, 382] width 817 height 88
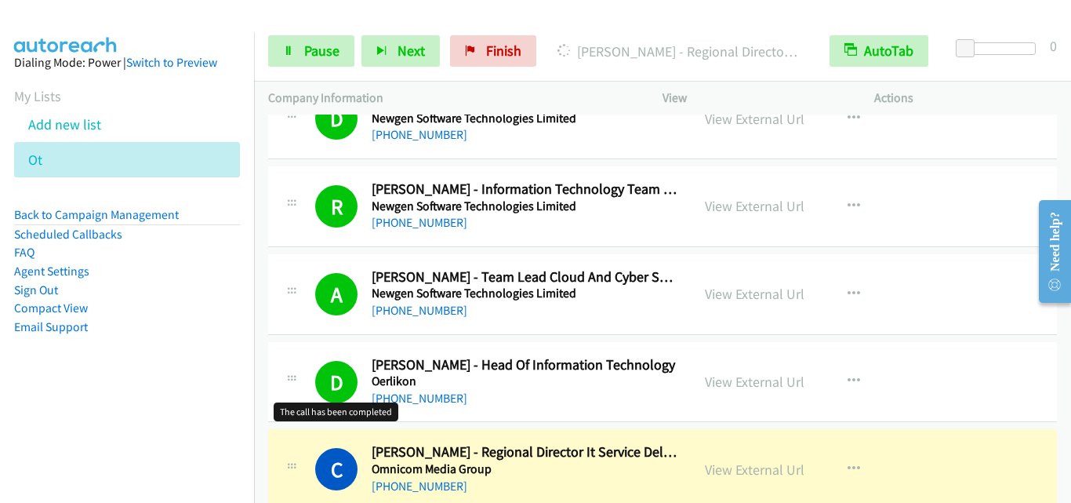
click at [334, 358] on div "D Callback Scheduled [PERSON_NAME] - Head Of Information Technology Oerlikon [G…" at bounding box center [495, 382] width 361 height 52
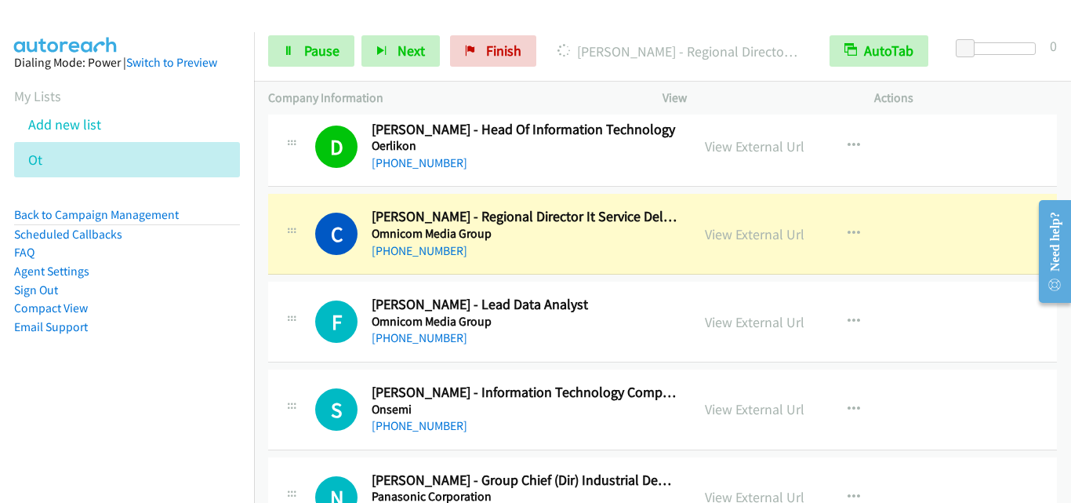
scroll to position [5175, 0]
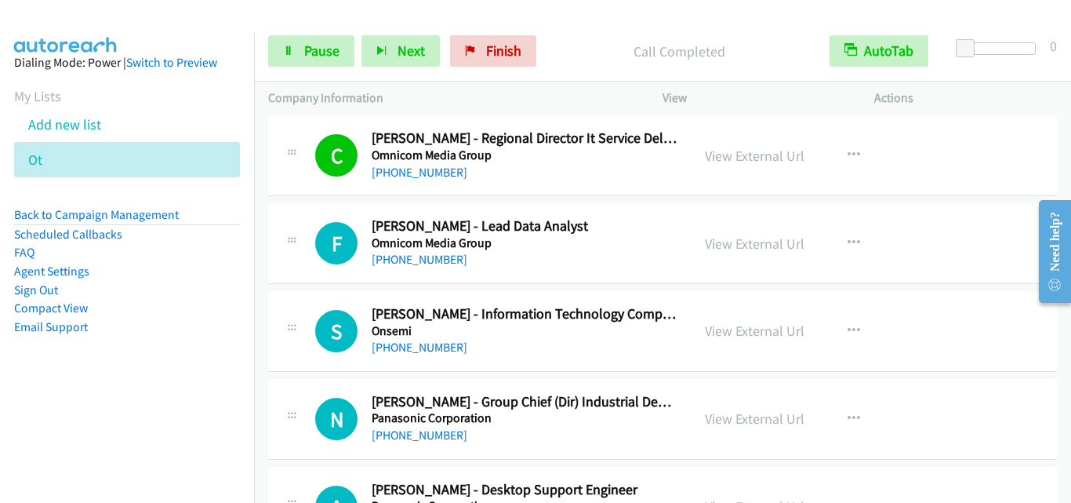
click at [336, 292] on div "S Callback Scheduled [PERSON_NAME] - Information Technology Compliance Manager …" at bounding box center [662, 331] width 789 height 81
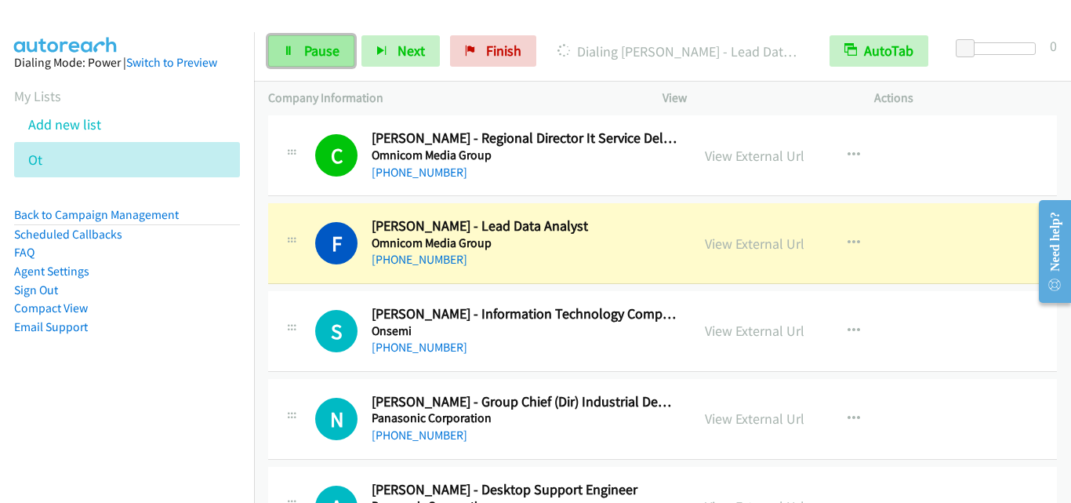
click at [291, 50] on icon at bounding box center [288, 51] width 11 height 11
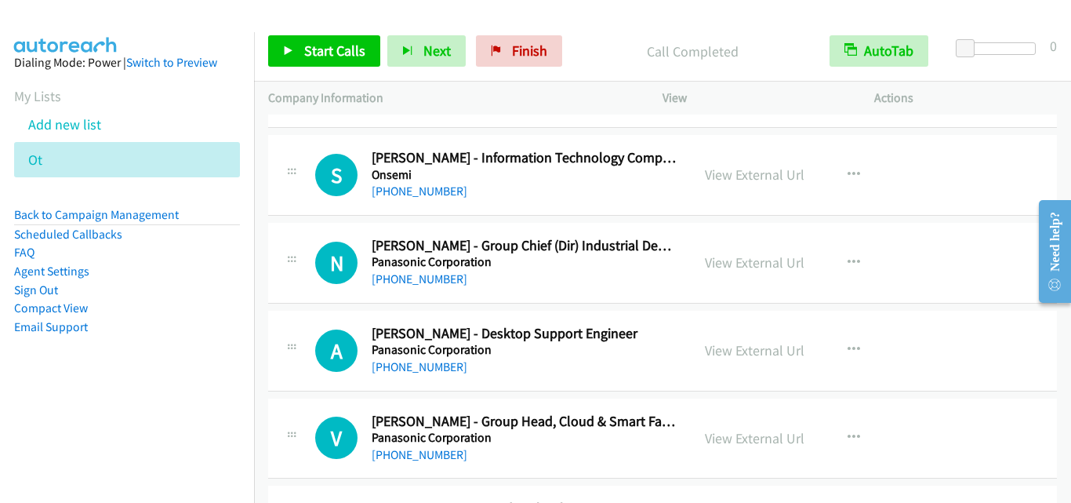
scroll to position [5331, 0]
click at [300, 50] on link "Start Calls" at bounding box center [324, 50] width 112 height 31
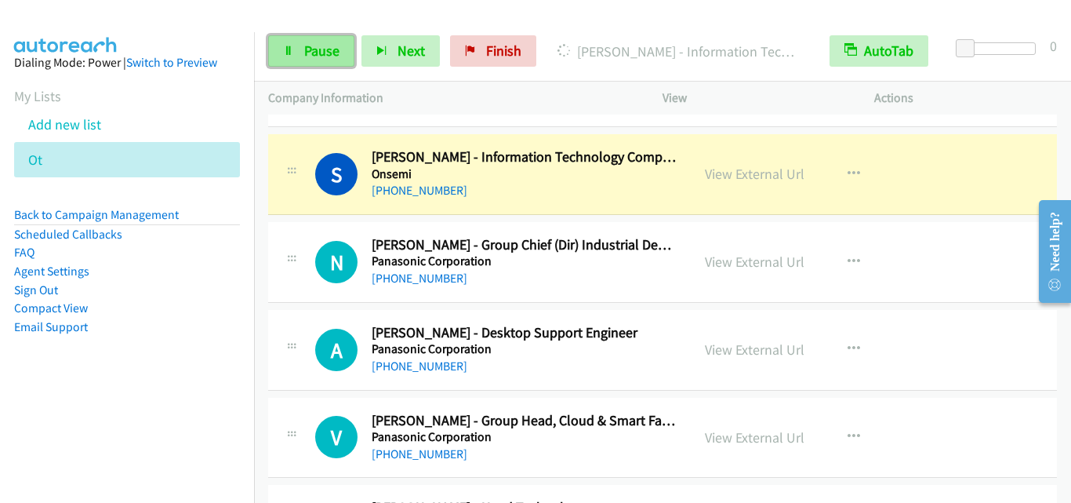
click at [278, 46] on link "Pause" at bounding box center [311, 50] width 86 height 31
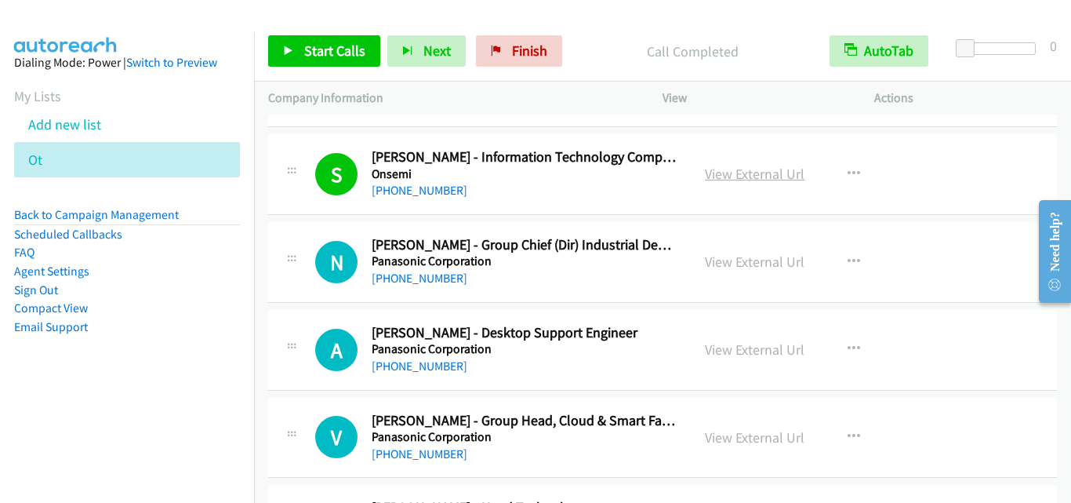
click at [746, 171] on link "View External Url" at bounding box center [755, 174] width 100 height 18
click at [329, 49] on span "Start Calls" at bounding box center [334, 51] width 61 height 18
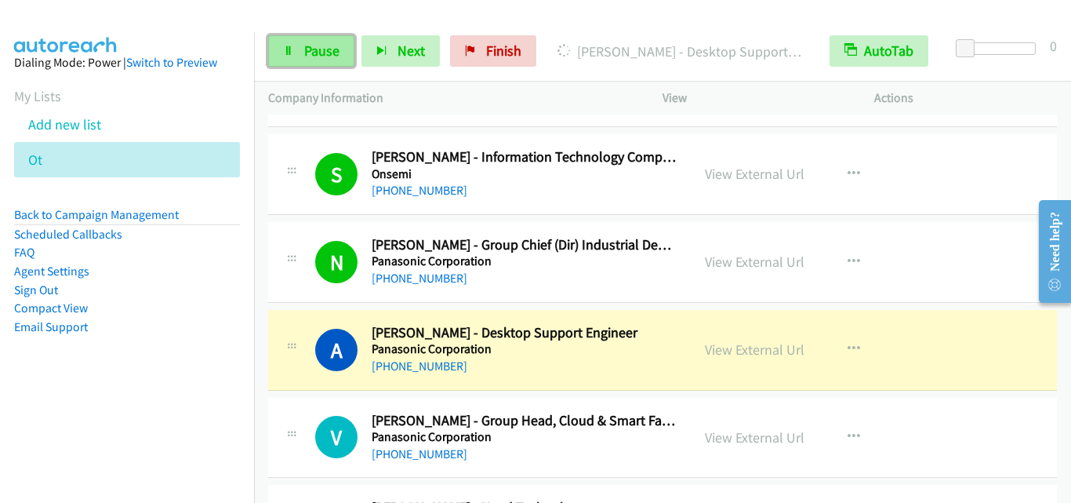
click at [331, 42] on span "Pause" at bounding box center [321, 51] width 35 height 18
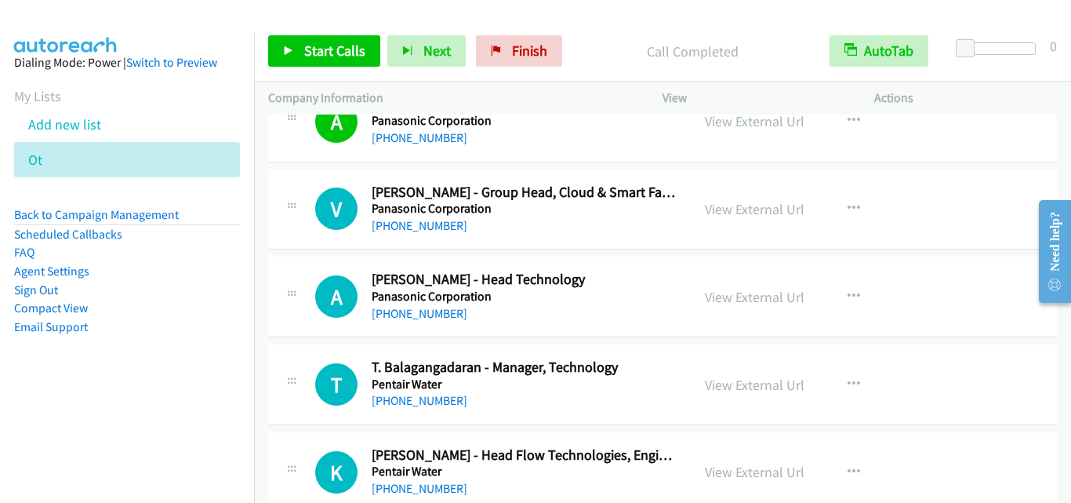
scroll to position [5567, 0]
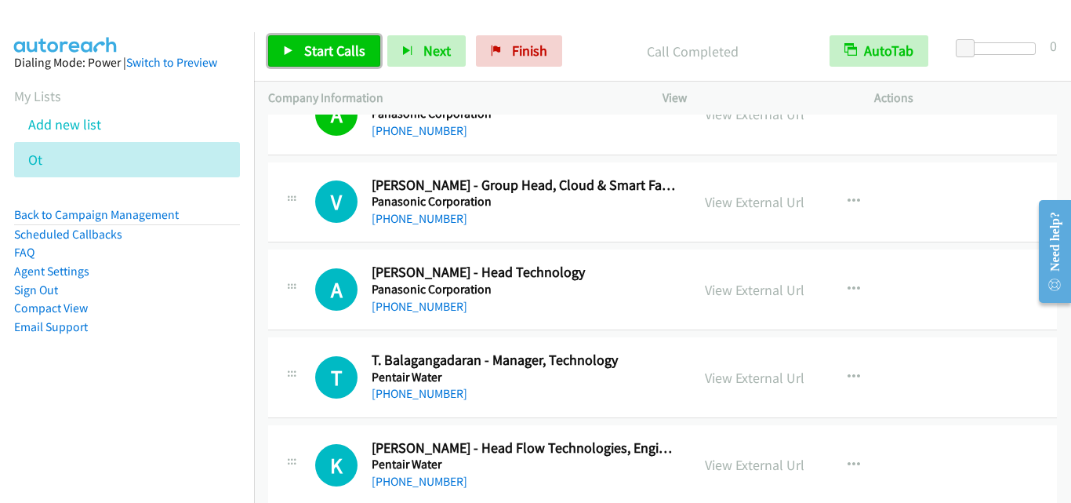
click at [339, 60] on link "Start Calls" at bounding box center [324, 50] width 112 height 31
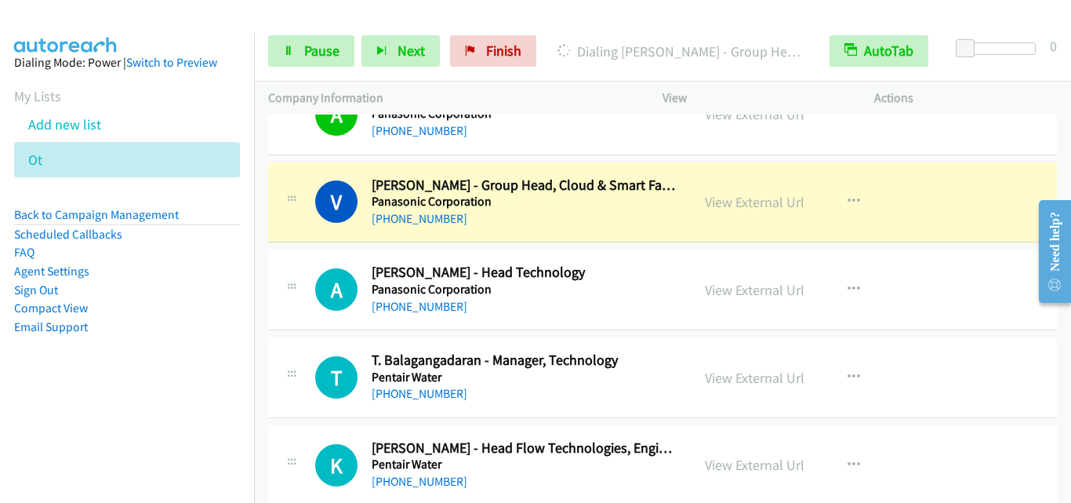
click at [304, 280] on div "A Callback Scheduled [PERSON_NAME] - Head Technology Panasonic Corporation [GEO…" at bounding box center [479, 289] width 394 height 52
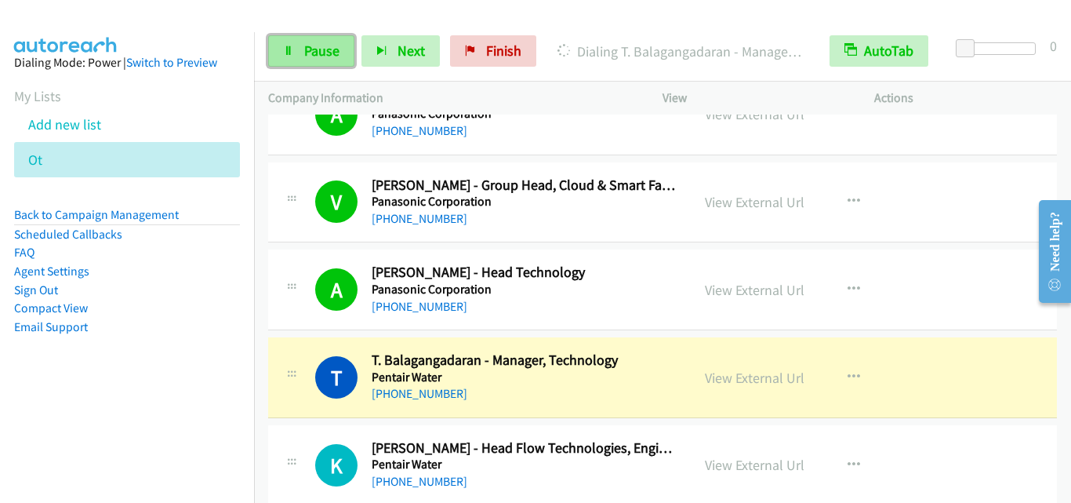
click at [306, 49] on span "Pause" at bounding box center [321, 51] width 35 height 18
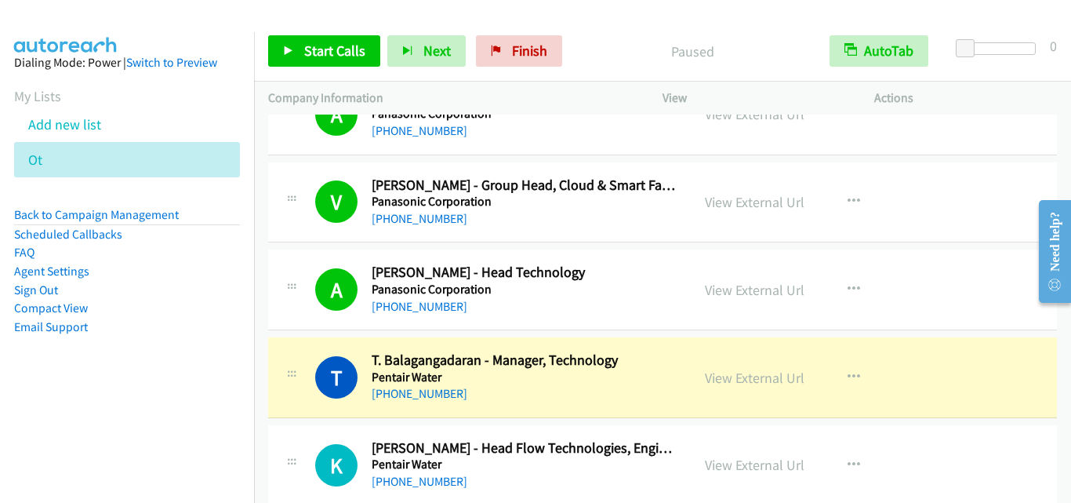
scroll to position [5645, 0]
